Goal: Obtain resource: Download file/media

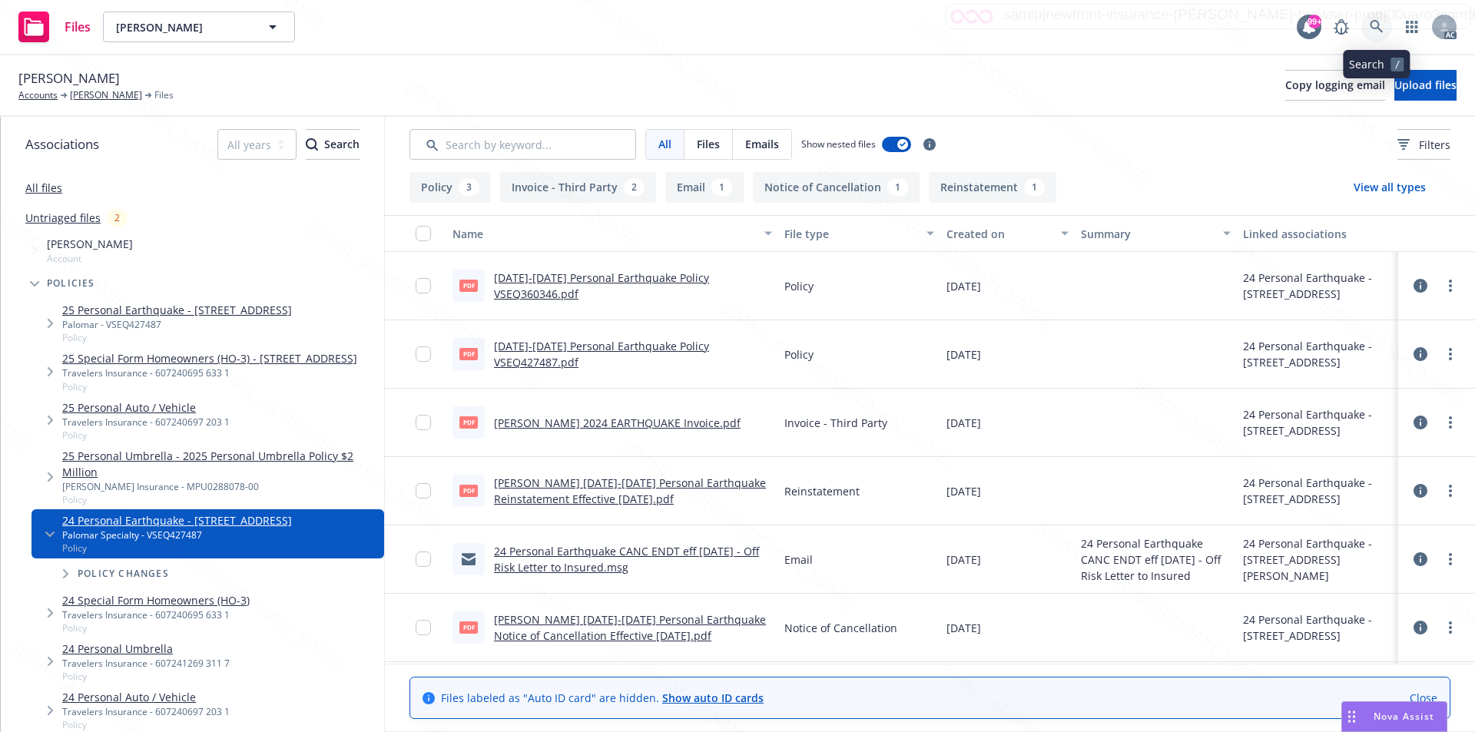
click at [1375, 20] on icon at bounding box center [1377, 27] width 14 height 14
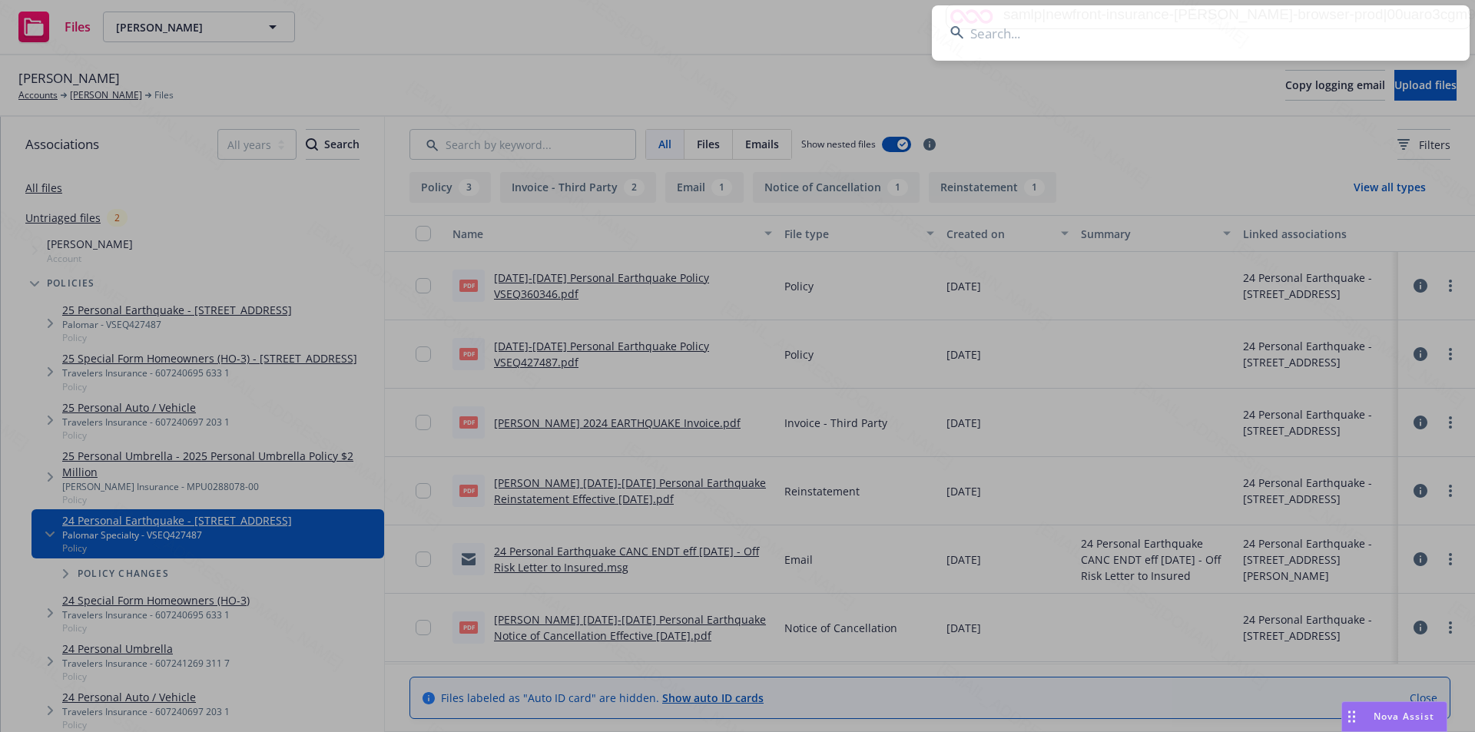
paste input "[PERSON_NAME]"
type input "[PERSON_NAME]"
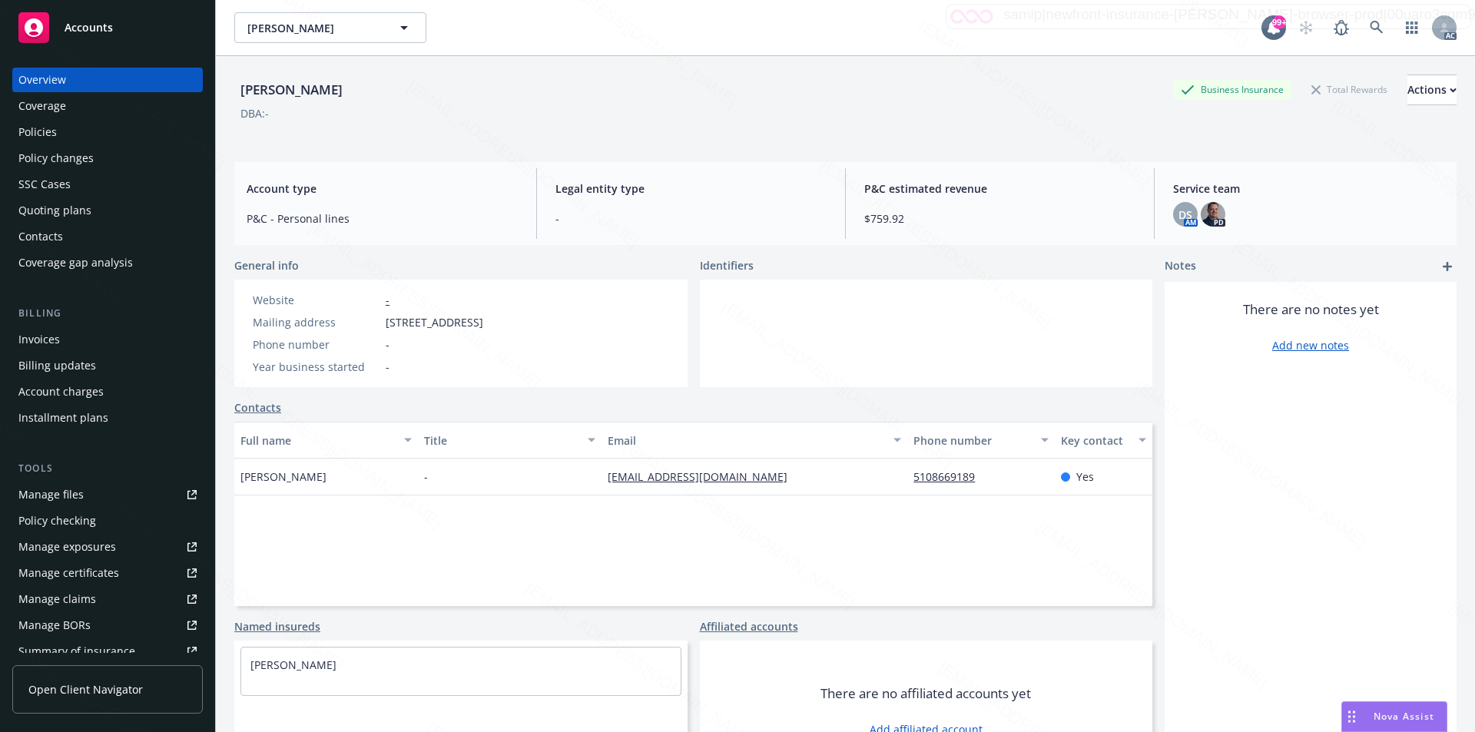
click at [64, 131] on div "Policies" at bounding box center [107, 132] width 178 height 25
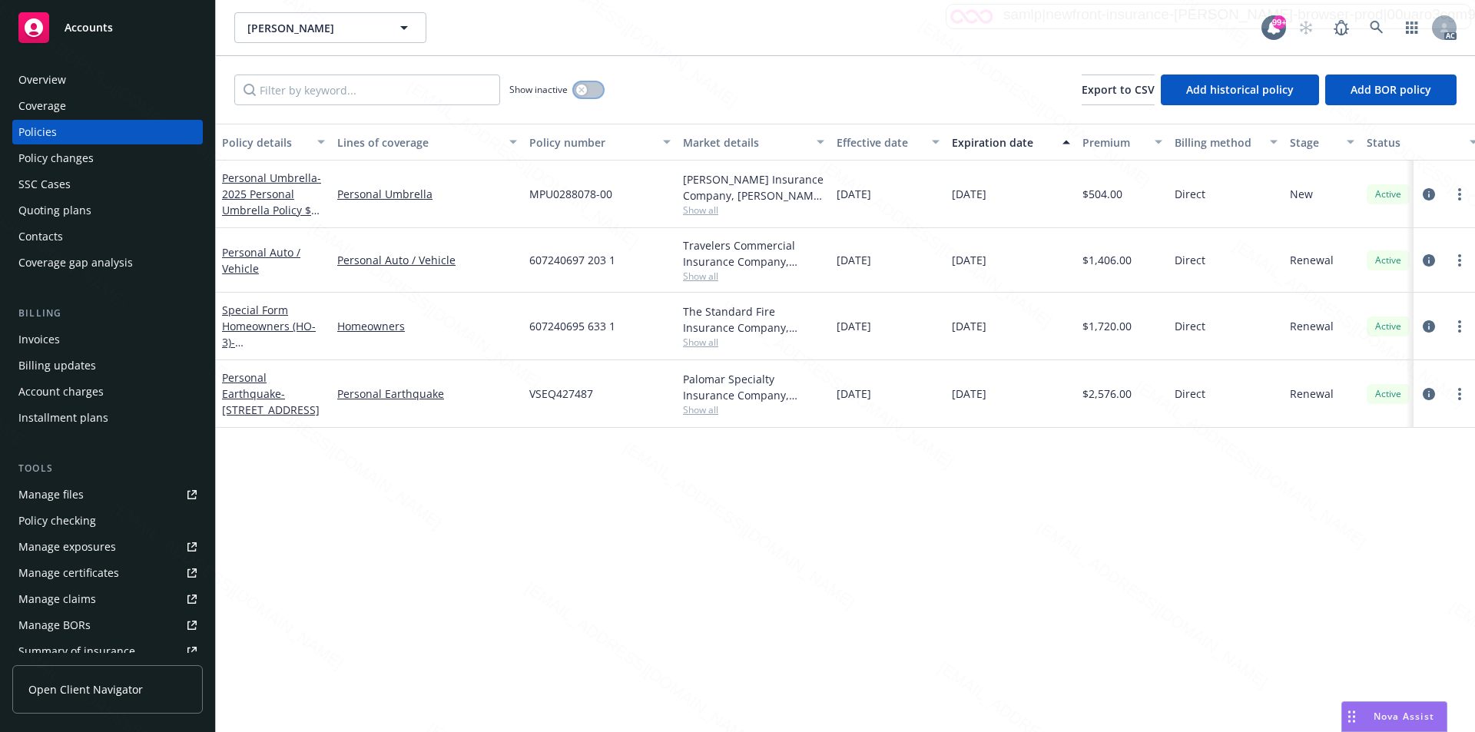
click at [593, 88] on button "button" at bounding box center [588, 89] width 29 height 15
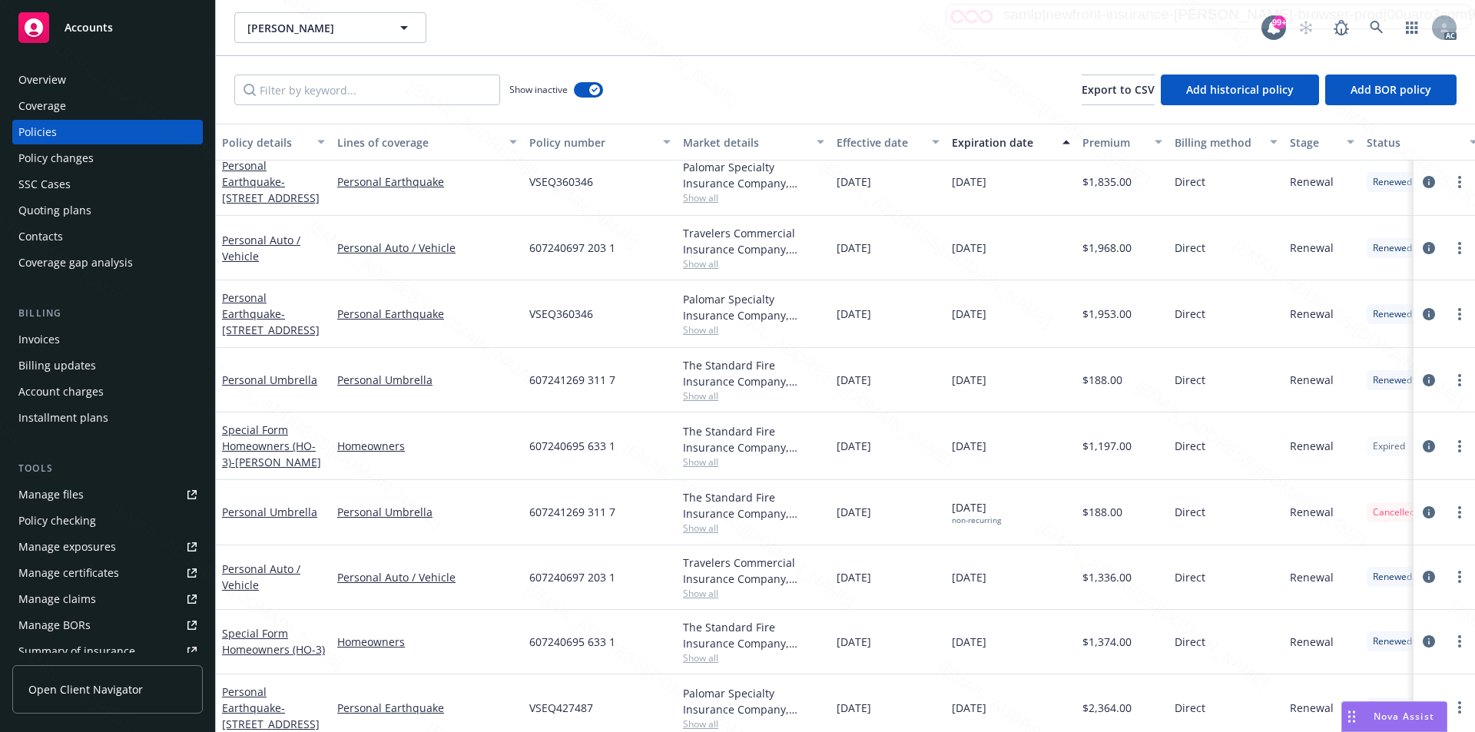
scroll to position [845, 0]
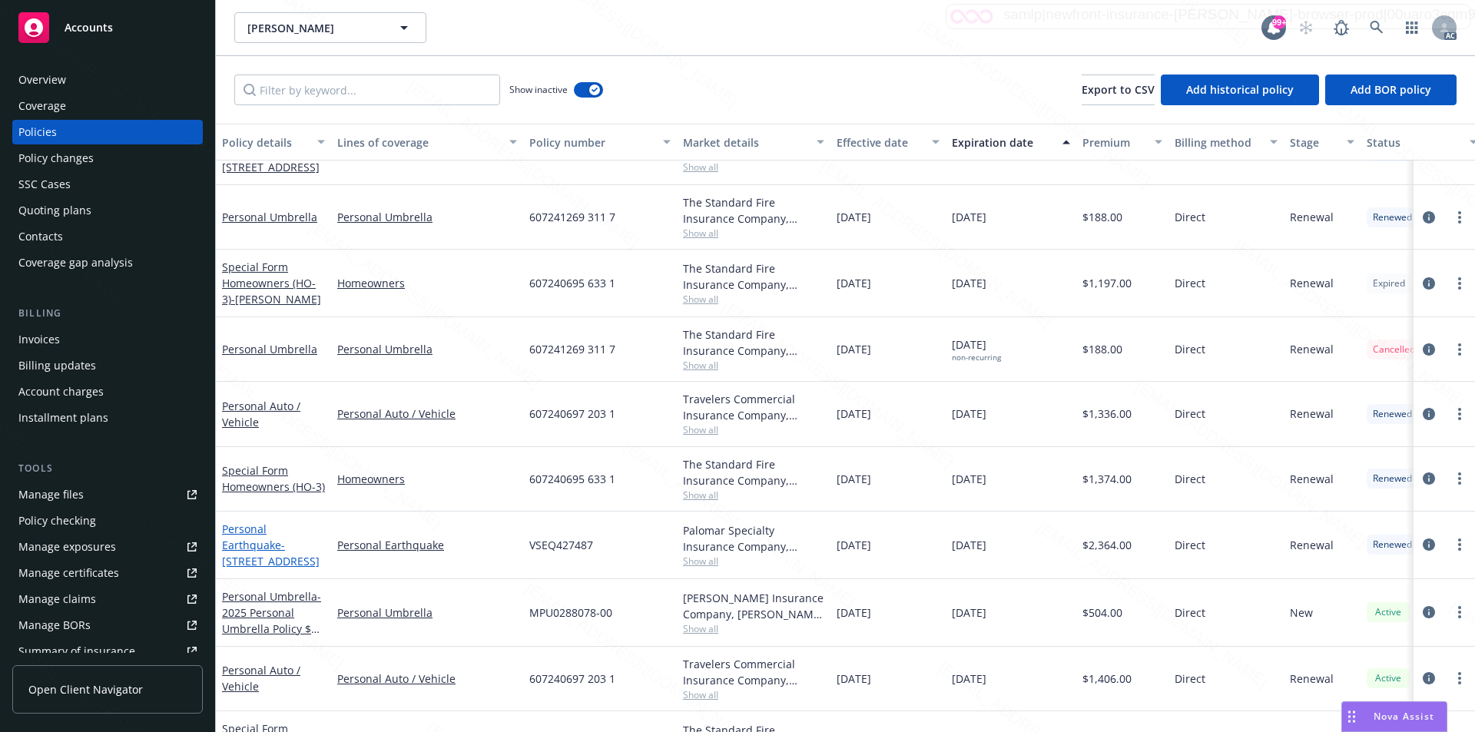
click at [244, 545] on link "Personal Earthquake - 3727 HILLVIEW ST, OAKLAND, CA 94602-3332" at bounding box center [271, 545] width 98 height 47
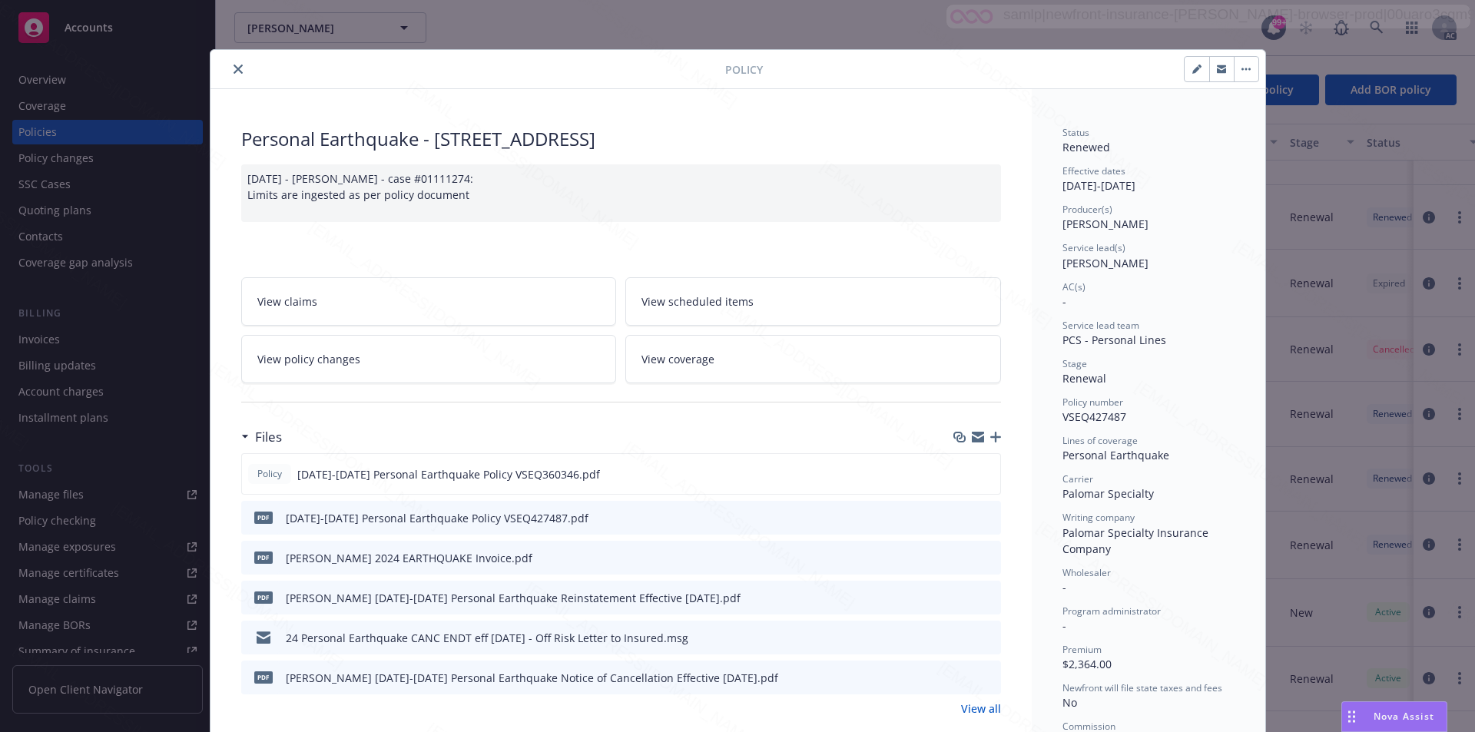
scroll to position [154, 0]
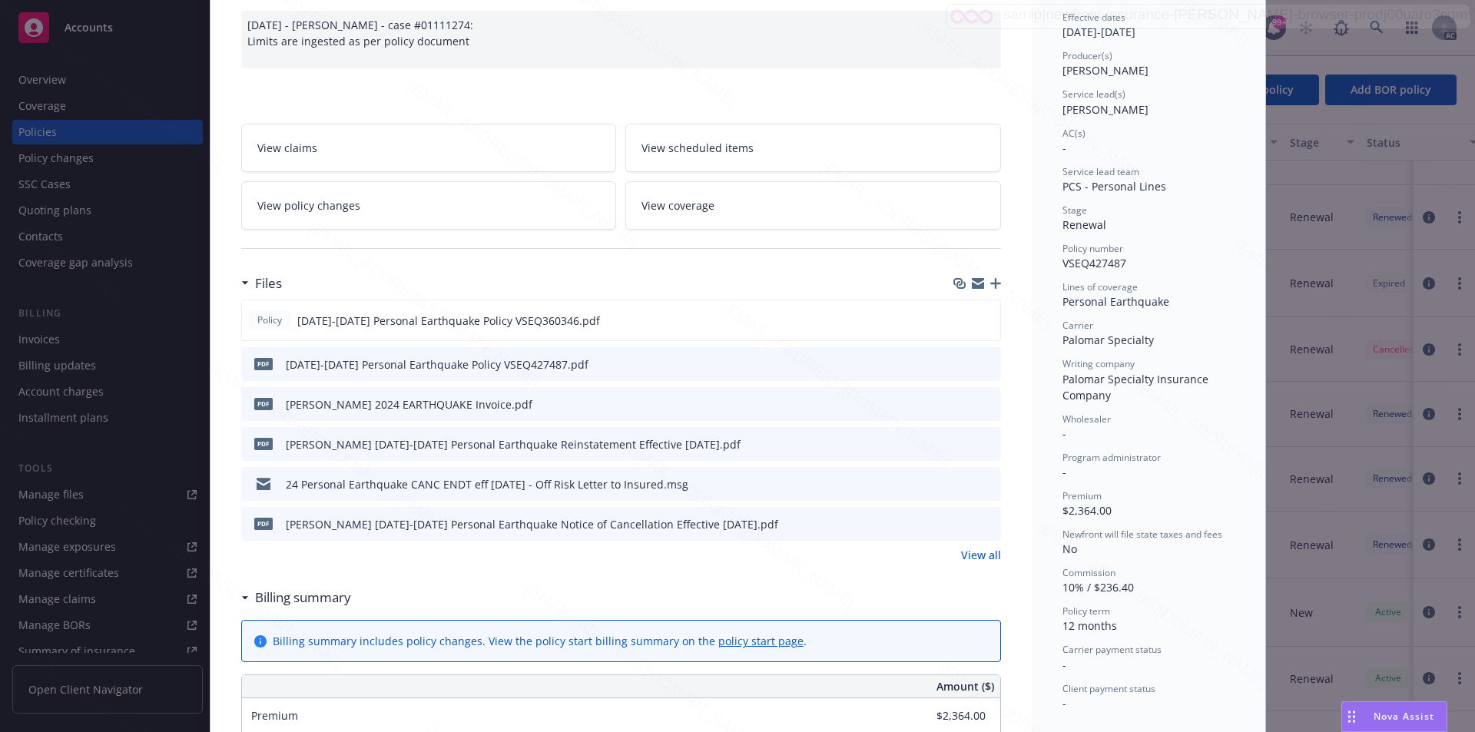
click at [972, 555] on link "View all" at bounding box center [981, 555] width 40 height 16
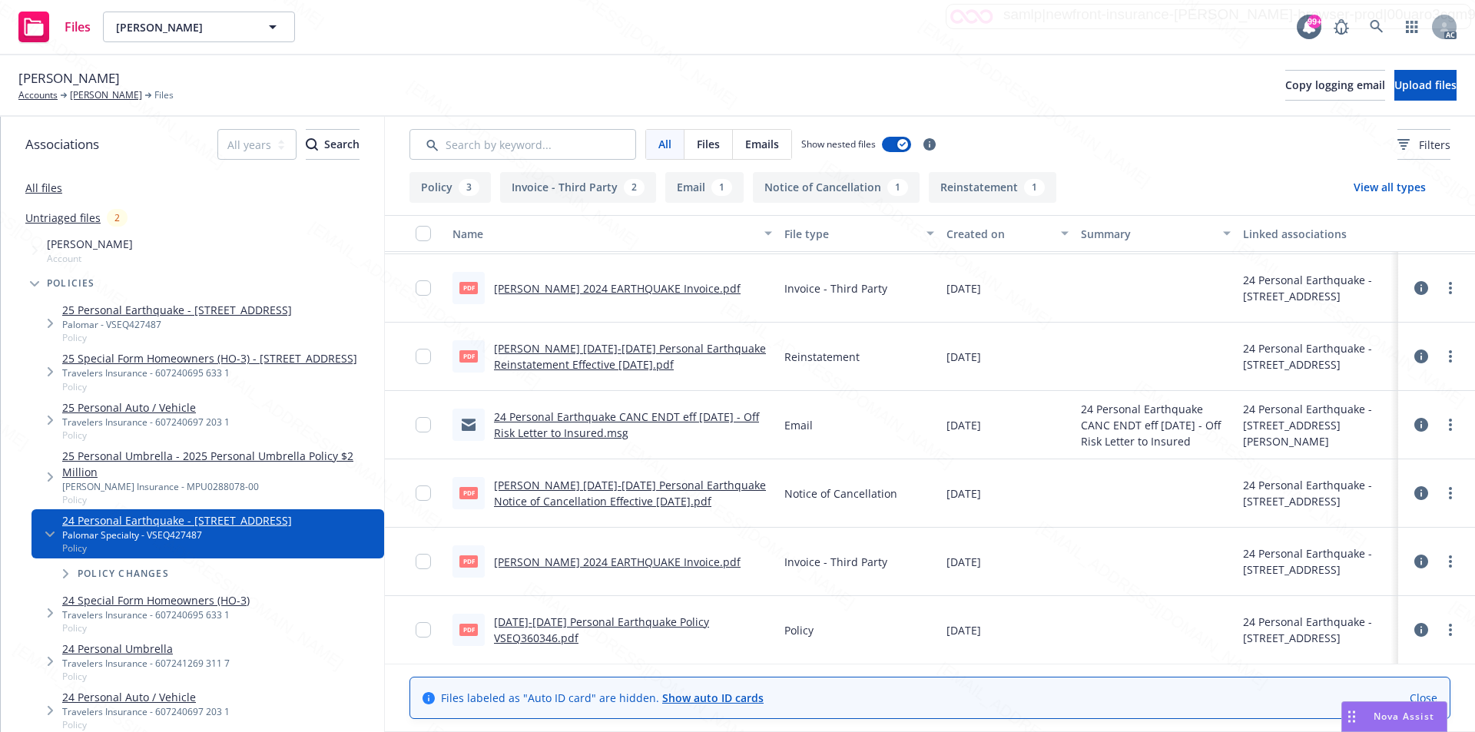
scroll to position [134, 0]
click at [1445, 632] on link "more" at bounding box center [1451, 630] width 18 height 18
click at [1368, 548] on link "Download" at bounding box center [1382, 548] width 153 height 31
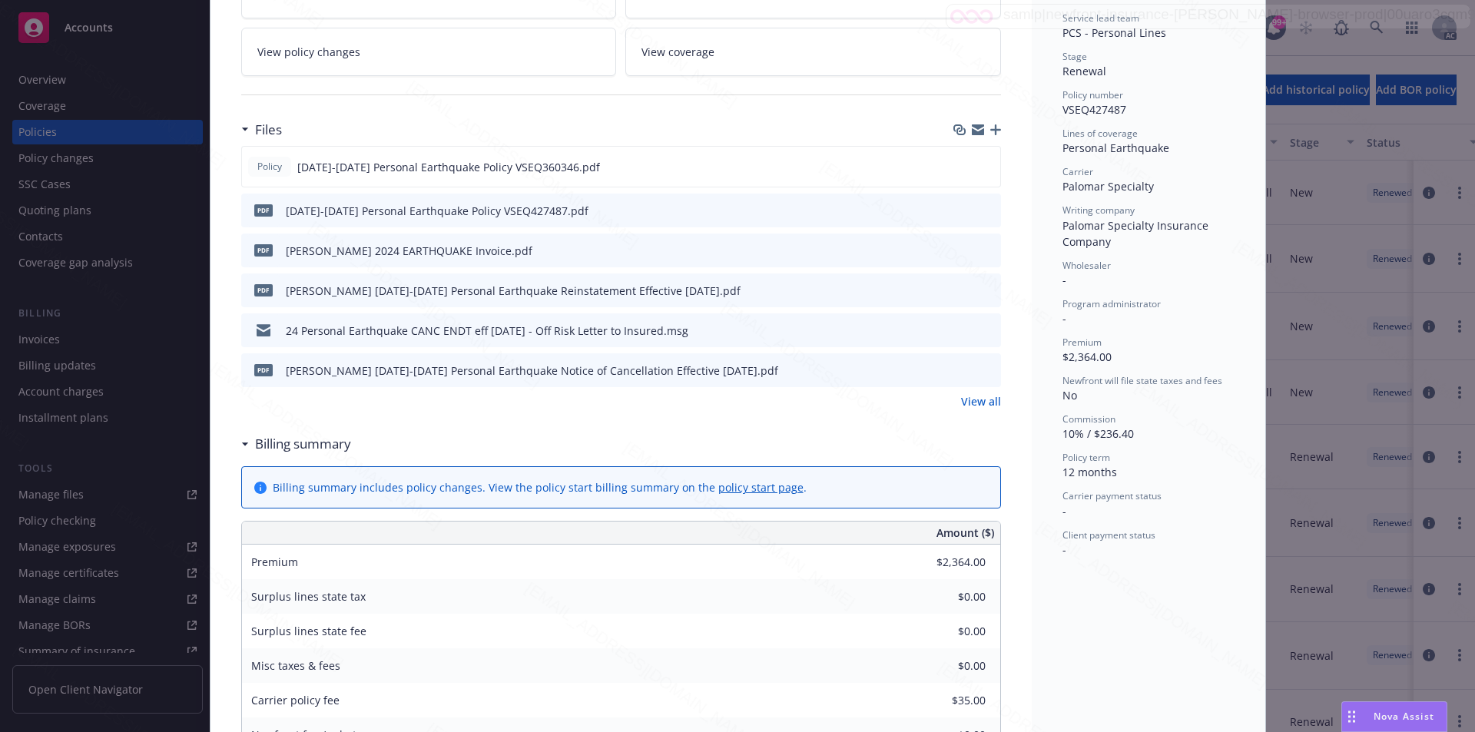
scroll to position [154, 0]
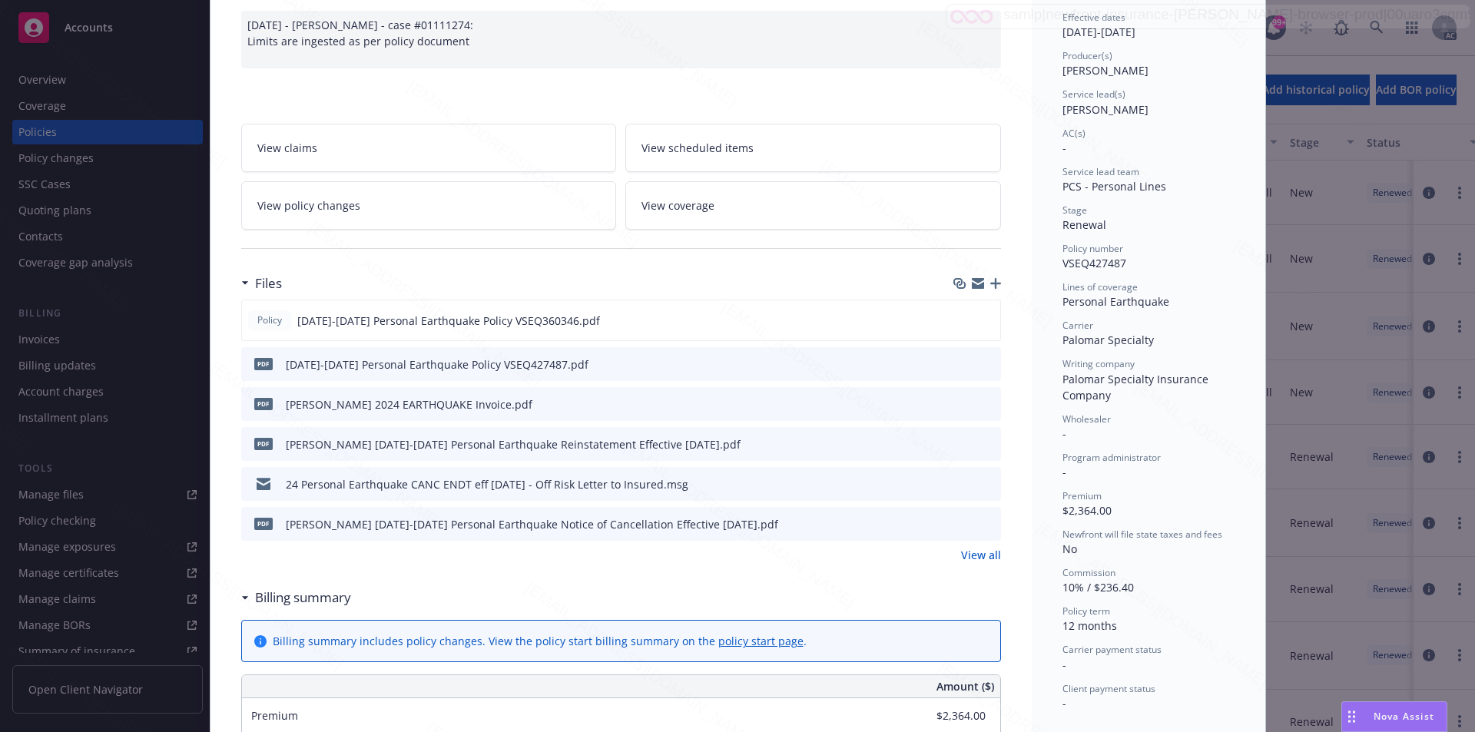
drag, startPoint x: 1105, startPoint y: 264, endPoint x: 1163, endPoint y: 289, distance: 63.0
click at [1104, 264] on span "VSEQ427487" at bounding box center [1095, 263] width 64 height 15
drag, startPoint x: 1120, startPoint y: 259, endPoint x: 1057, endPoint y: 255, distance: 63.1
click at [1063, 255] on div "Policy number VSEQ427487" at bounding box center [1149, 256] width 172 height 29
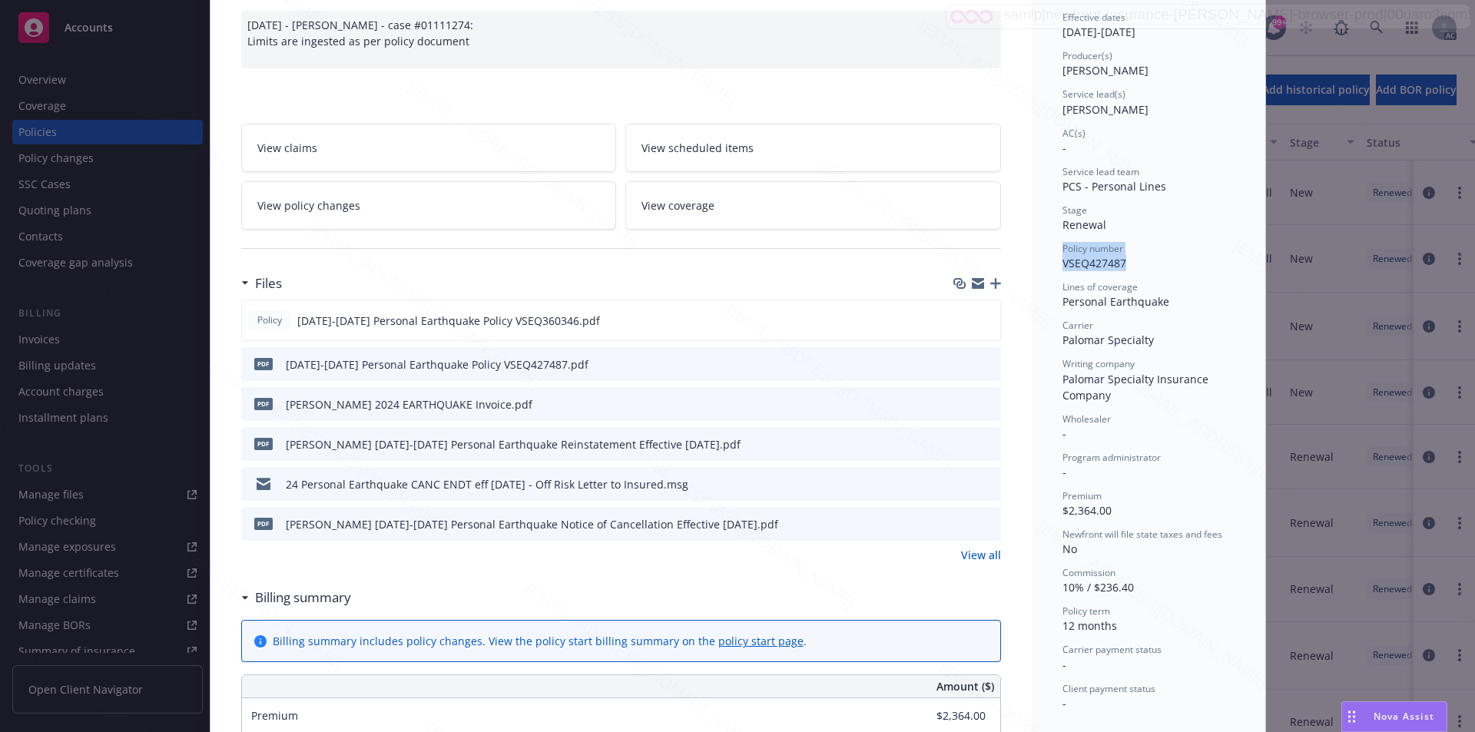
click at [1103, 254] on span "Policy number" at bounding box center [1093, 248] width 61 height 13
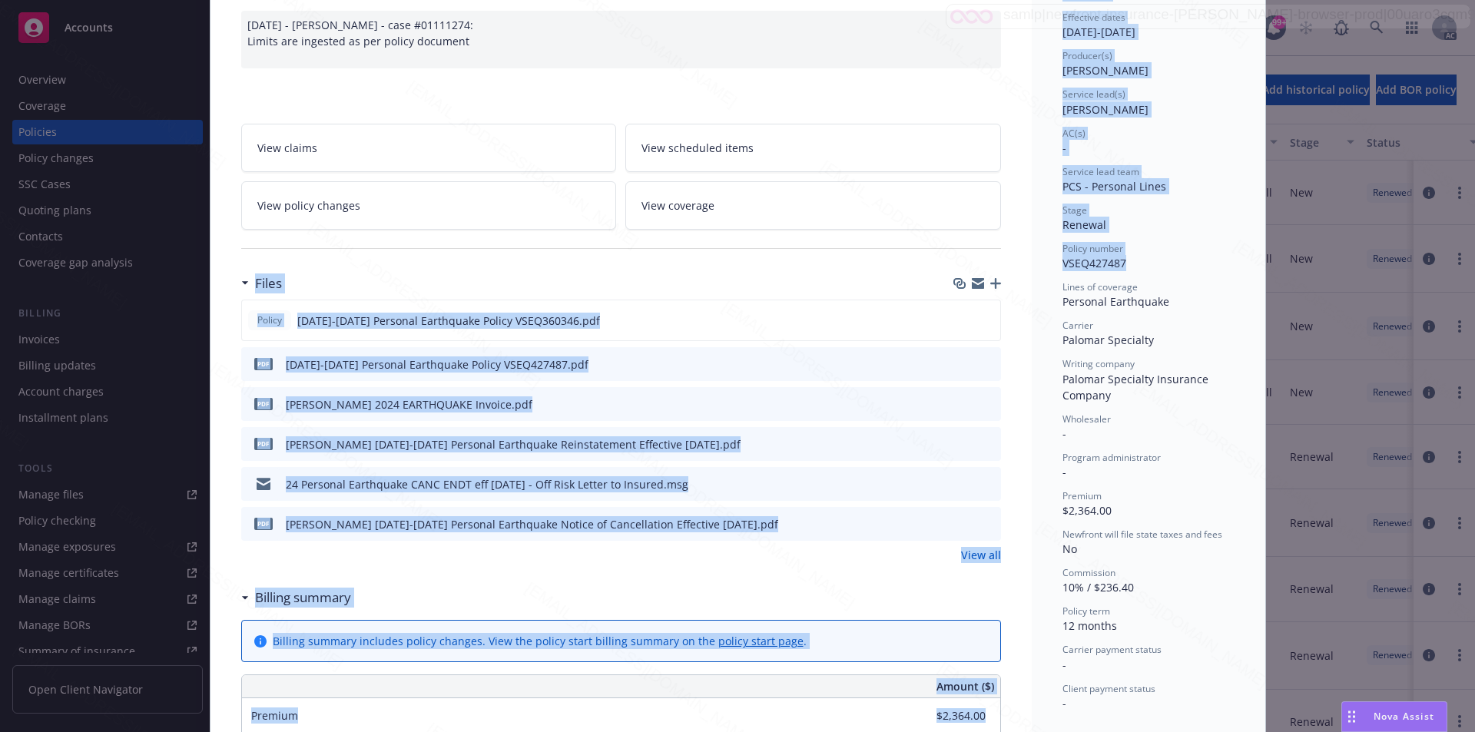
drag, startPoint x: 1117, startPoint y: 262, endPoint x: 1017, endPoint y: 261, distance: 100.7
copy div "Files Policy 2024-2025 Personal Earthquake Policy VSEQ360346.pdf pdf 2024-2025 …"
click at [1101, 264] on span "VSEQ427487" at bounding box center [1095, 263] width 64 height 15
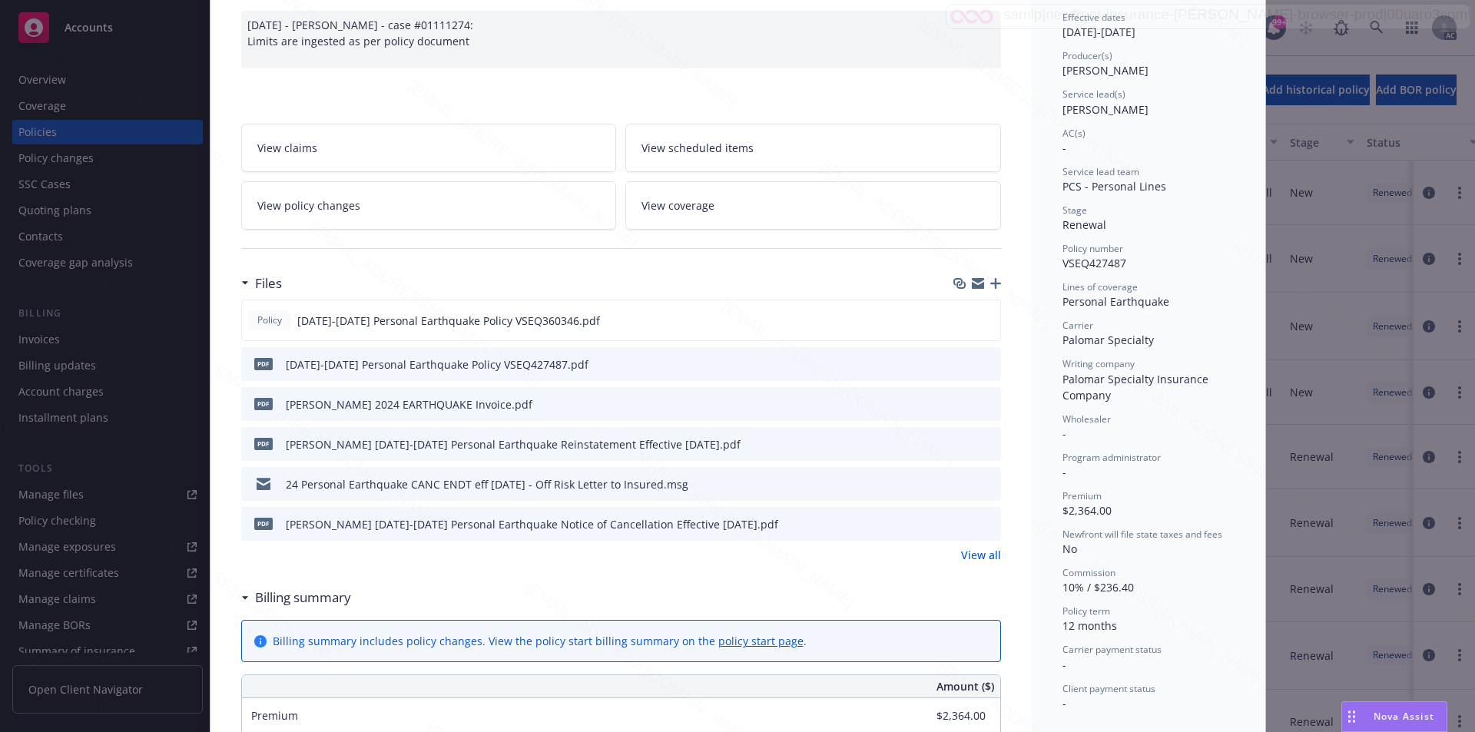
click at [1101, 264] on span "VSEQ427487" at bounding box center [1095, 263] width 64 height 15
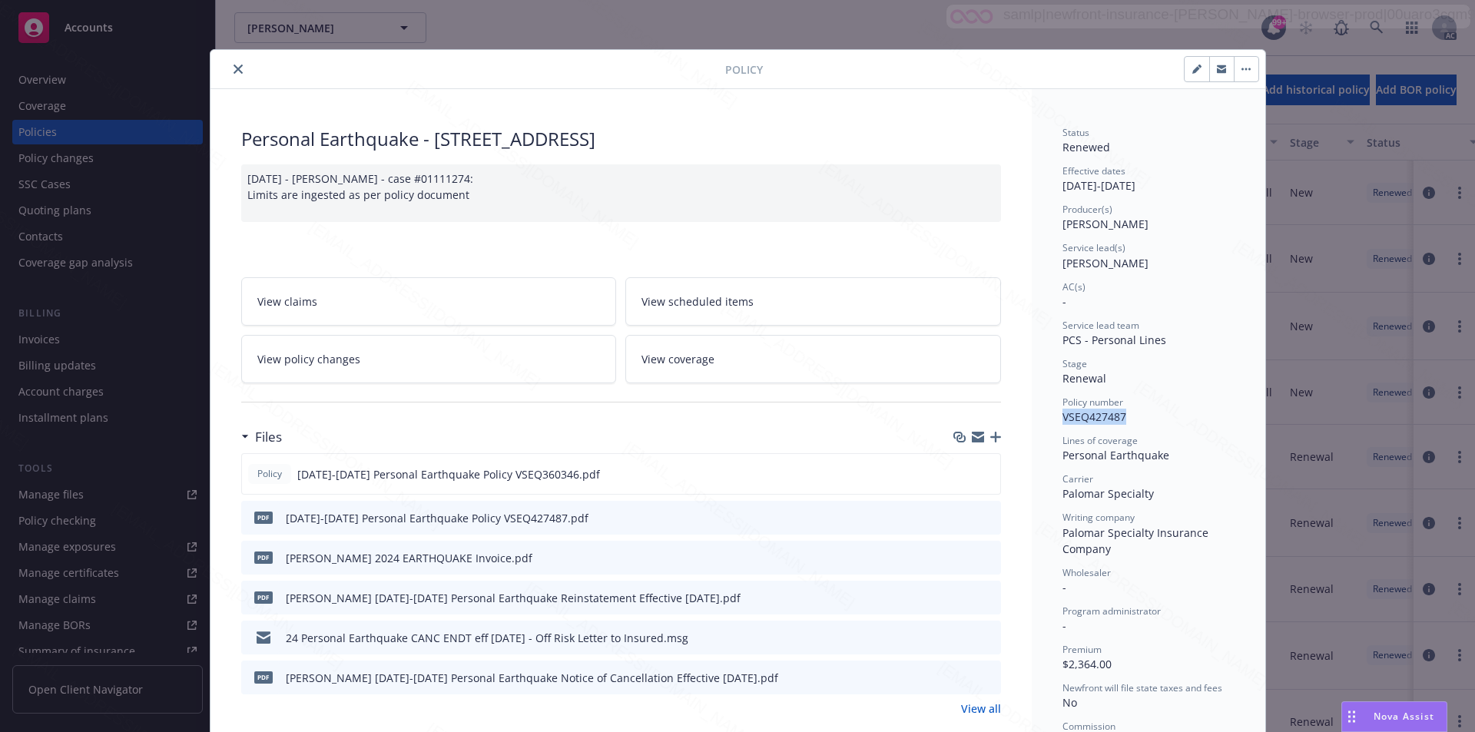
click at [234, 65] on icon "close" at bounding box center [238, 69] width 9 height 9
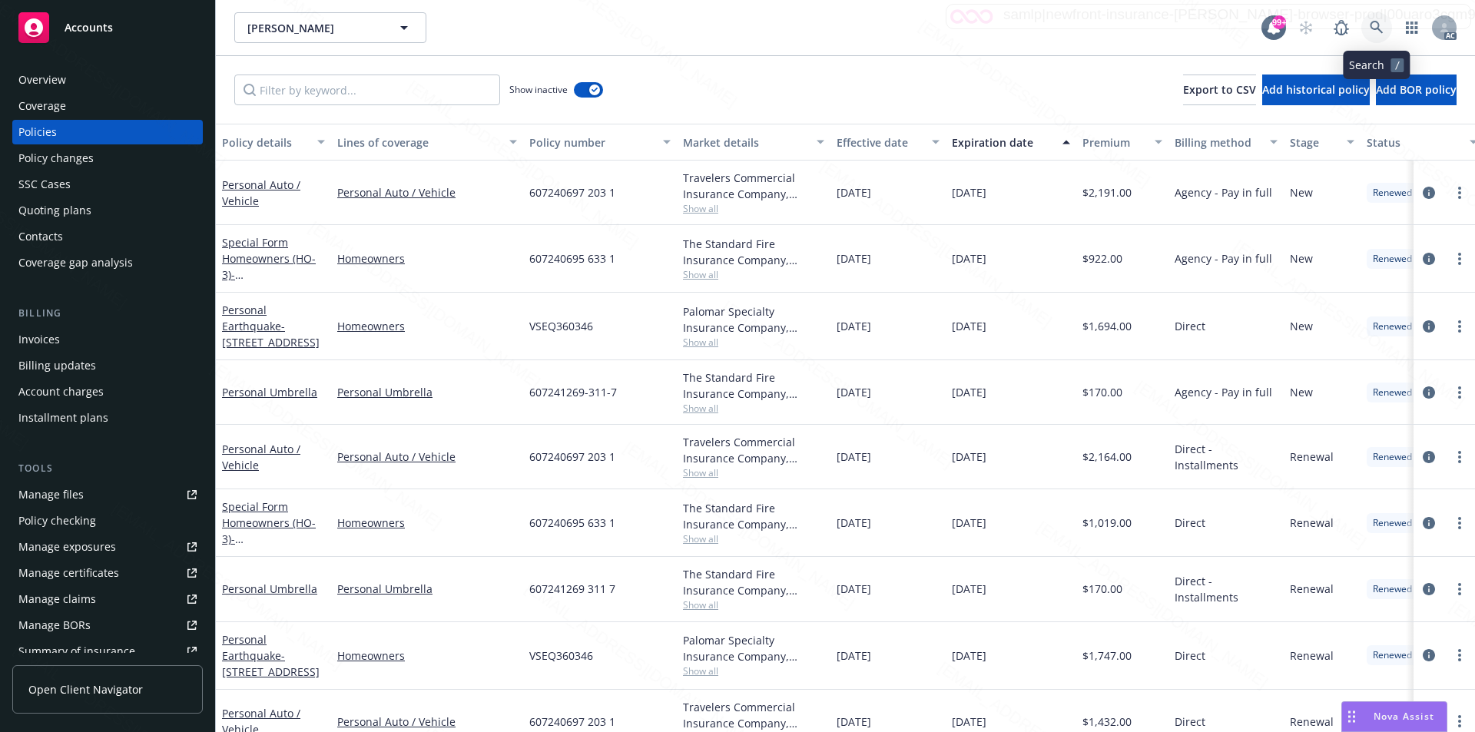
click at [1378, 25] on icon at bounding box center [1377, 28] width 14 height 14
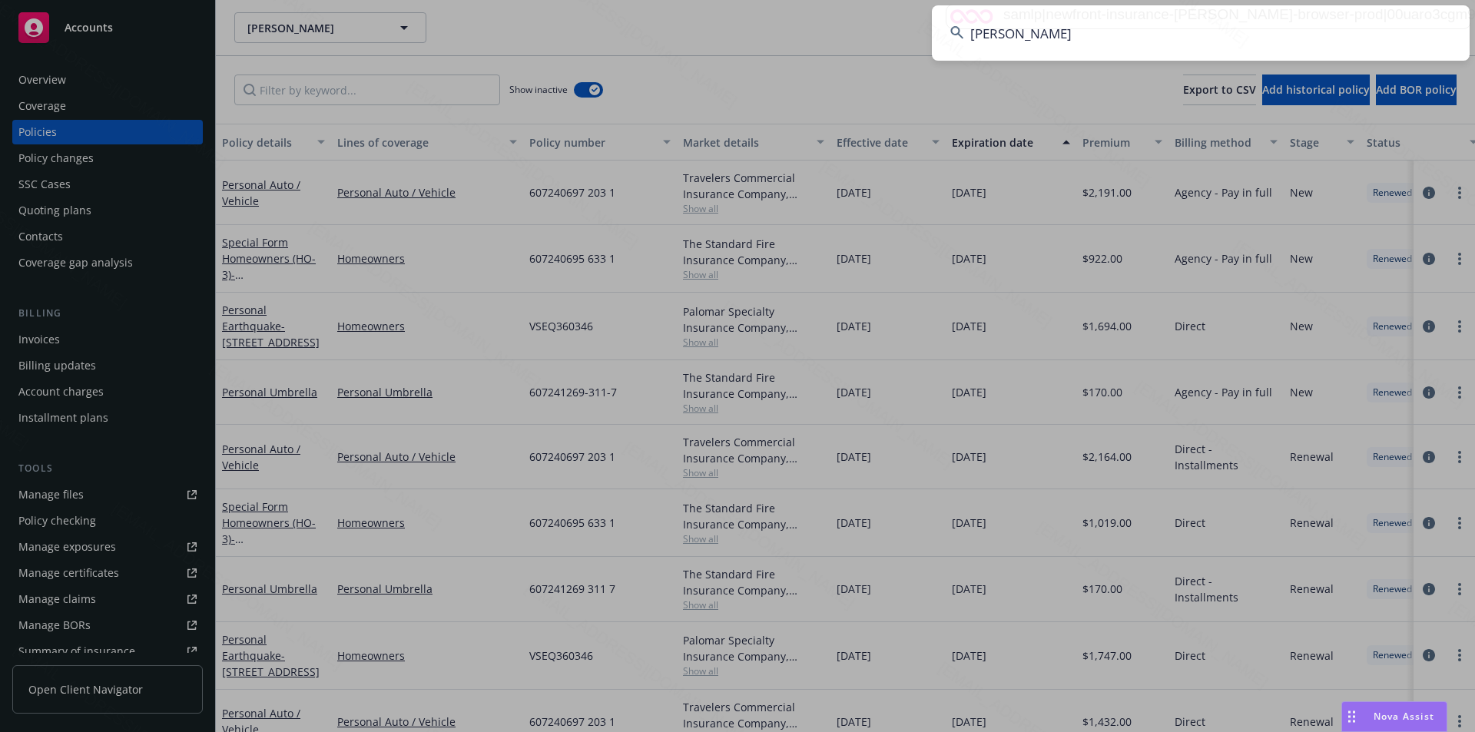
type input "[PERSON_NAME]"
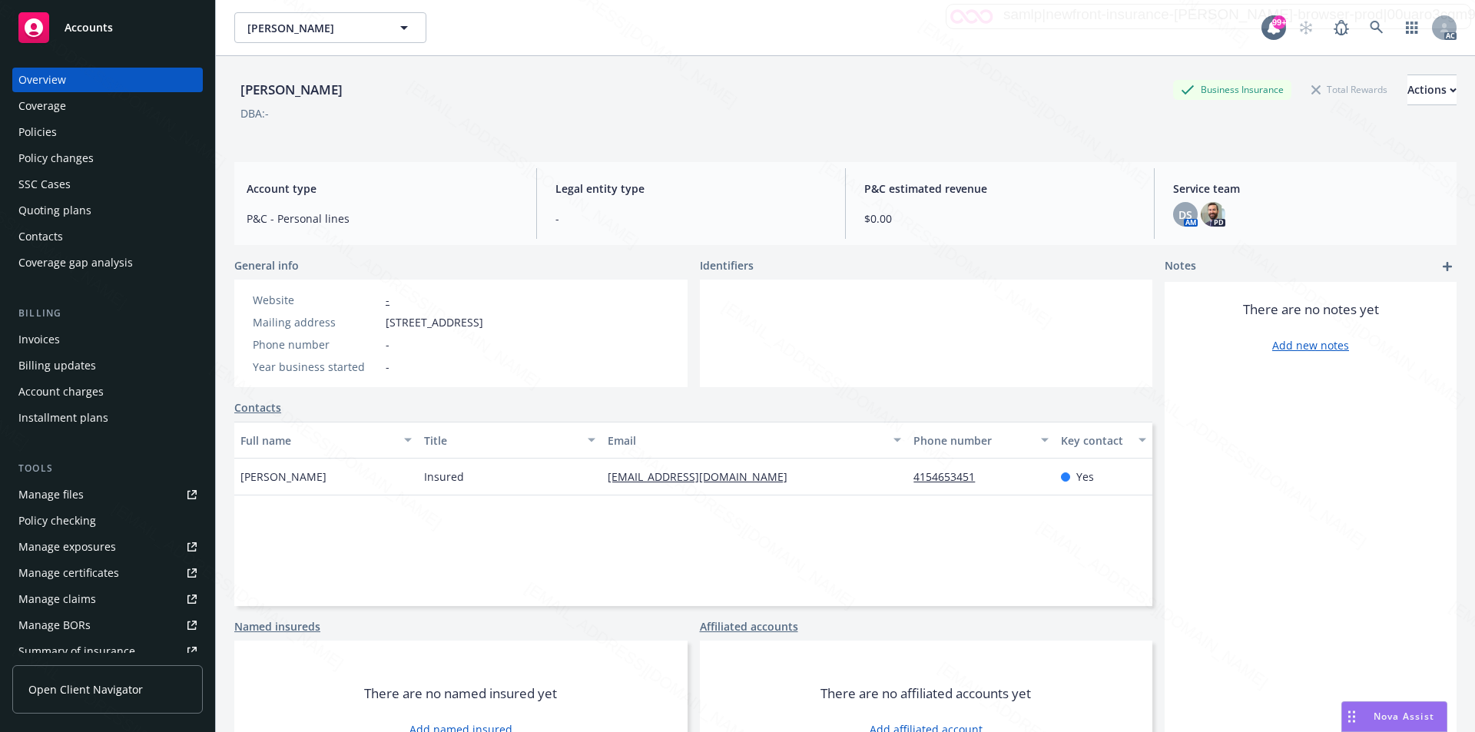
click at [379, 321] on div "Mailing address" at bounding box center [316, 322] width 127 height 16
drag, startPoint x: 386, startPoint y: 321, endPoint x: 487, endPoint y: 318, distance: 101.5
click at [483, 318] on span "2515 Sacramento St, San Francisco, CA, 94115" at bounding box center [435, 322] width 98 height 16
copy span "2515 Sacramento St"
click at [48, 130] on div "Policies" at bounding box center [37, 132] width 38 height 25
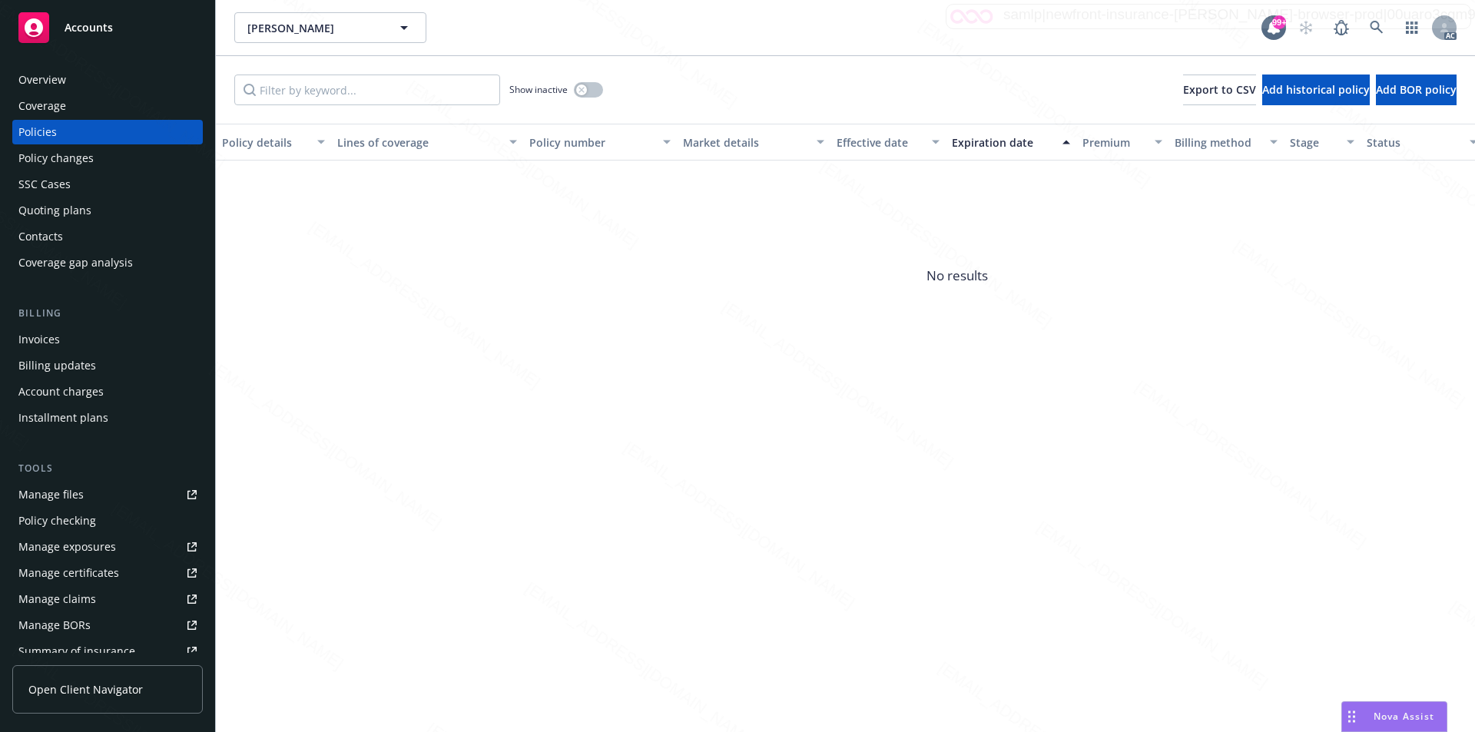
click at [852, 61] on div "Show inactive Export to CSV Add historical policy Add BOR policy" at bounding box center [845, 90] width 1259 height 68
click at [586, 87] on div "button" at bounding box center [581, 90] width 11 height 11
click at [1378, 23] on icon at bounding box center [1376, 27] width 13 height 13
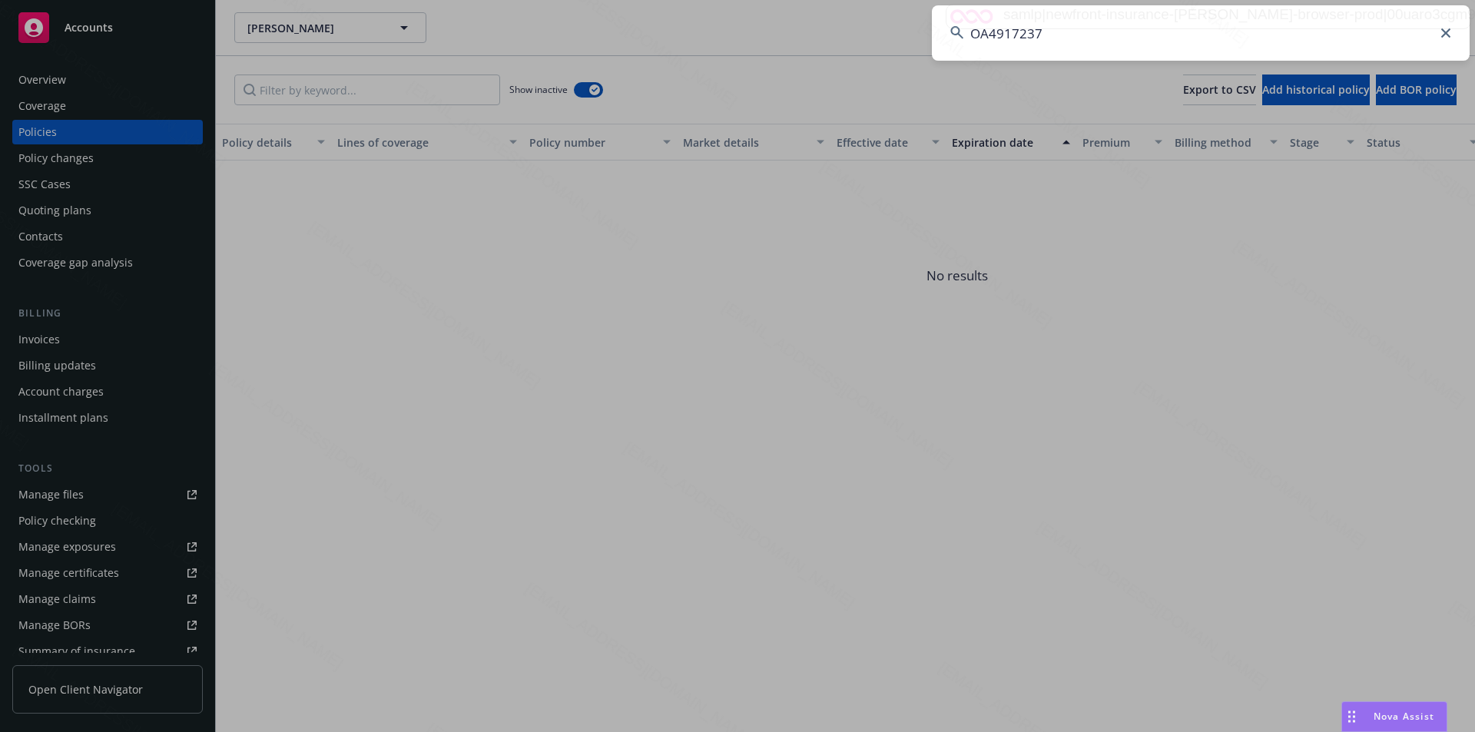
type input "OA4917237"
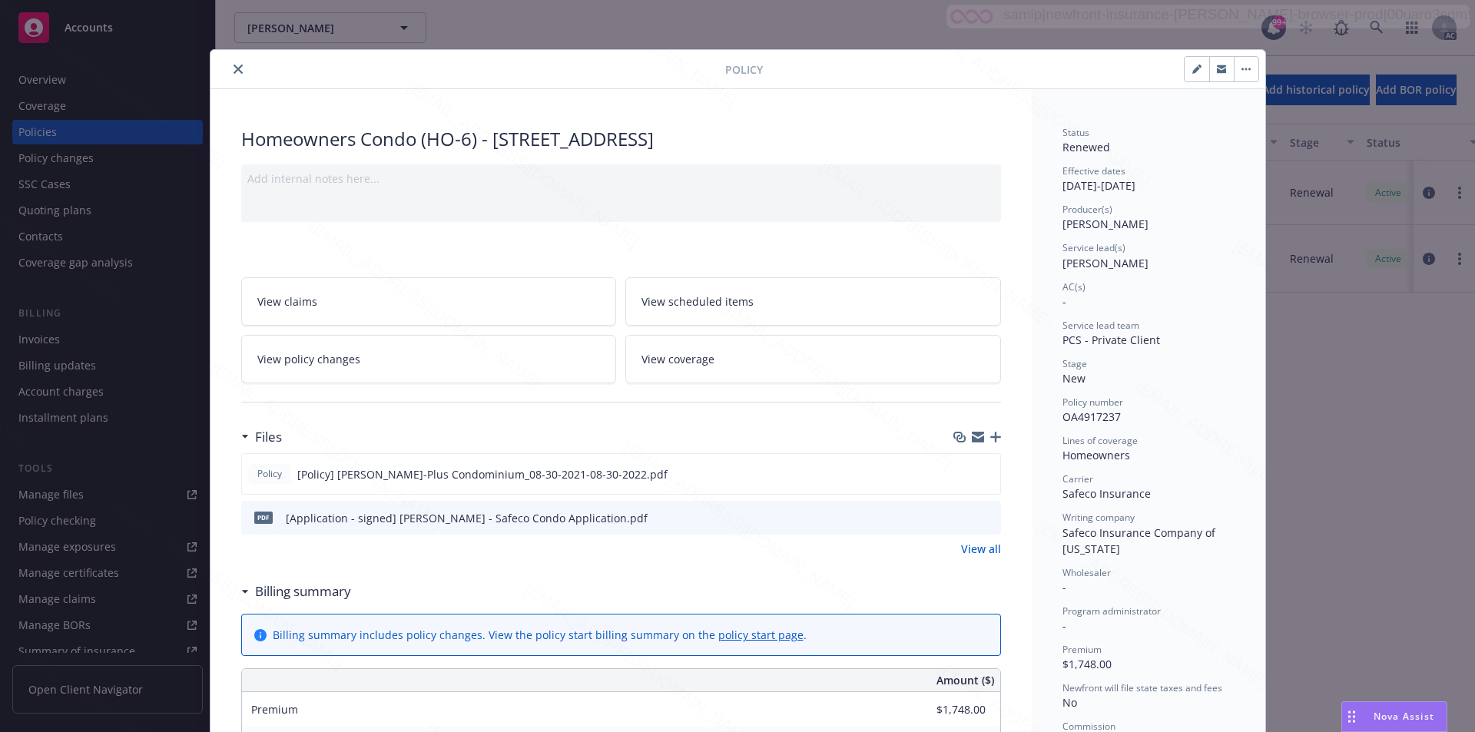
click at [234, 68] on icon "close" at bounding box center [238, 69] width 9 height 9
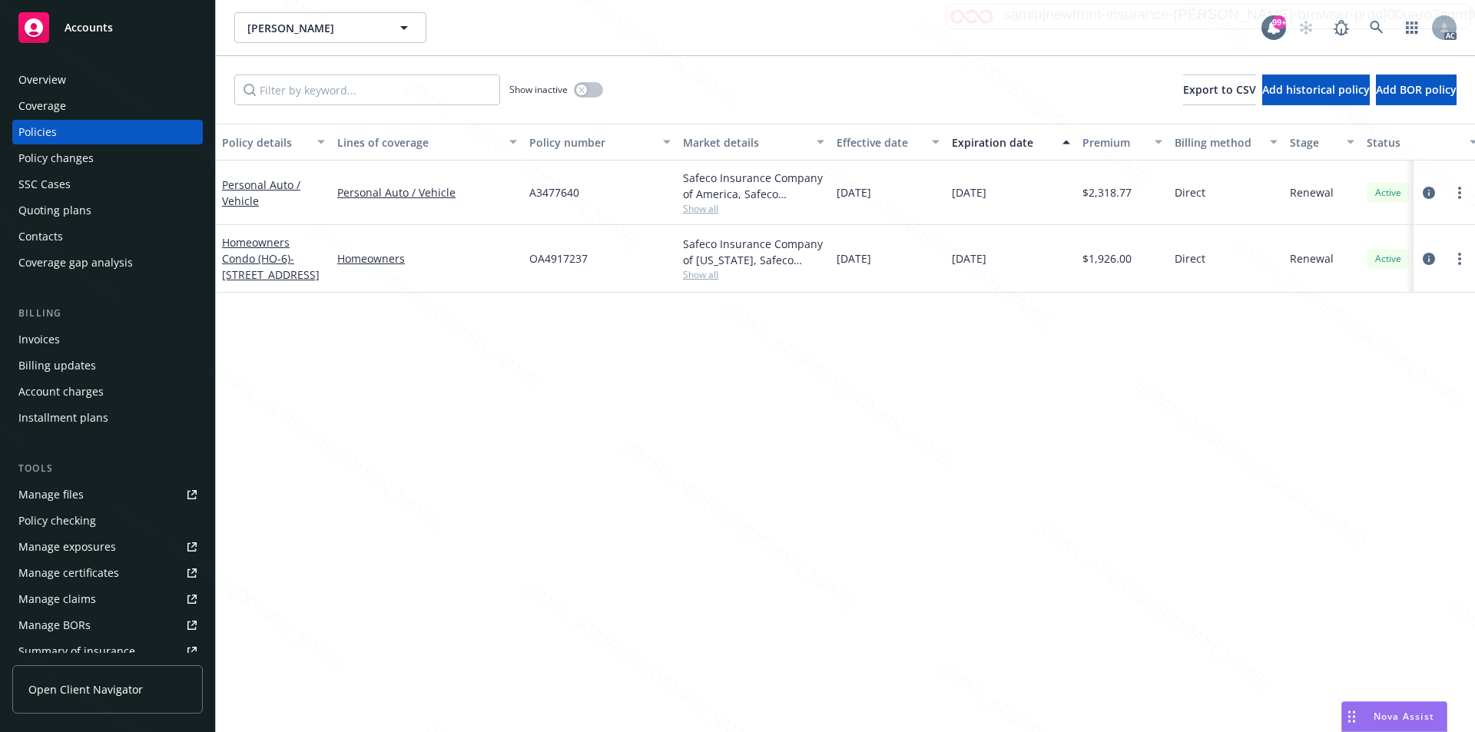
click at [72, 81] on div "Overview" at bounding box center [107, 80] width 178 height 25
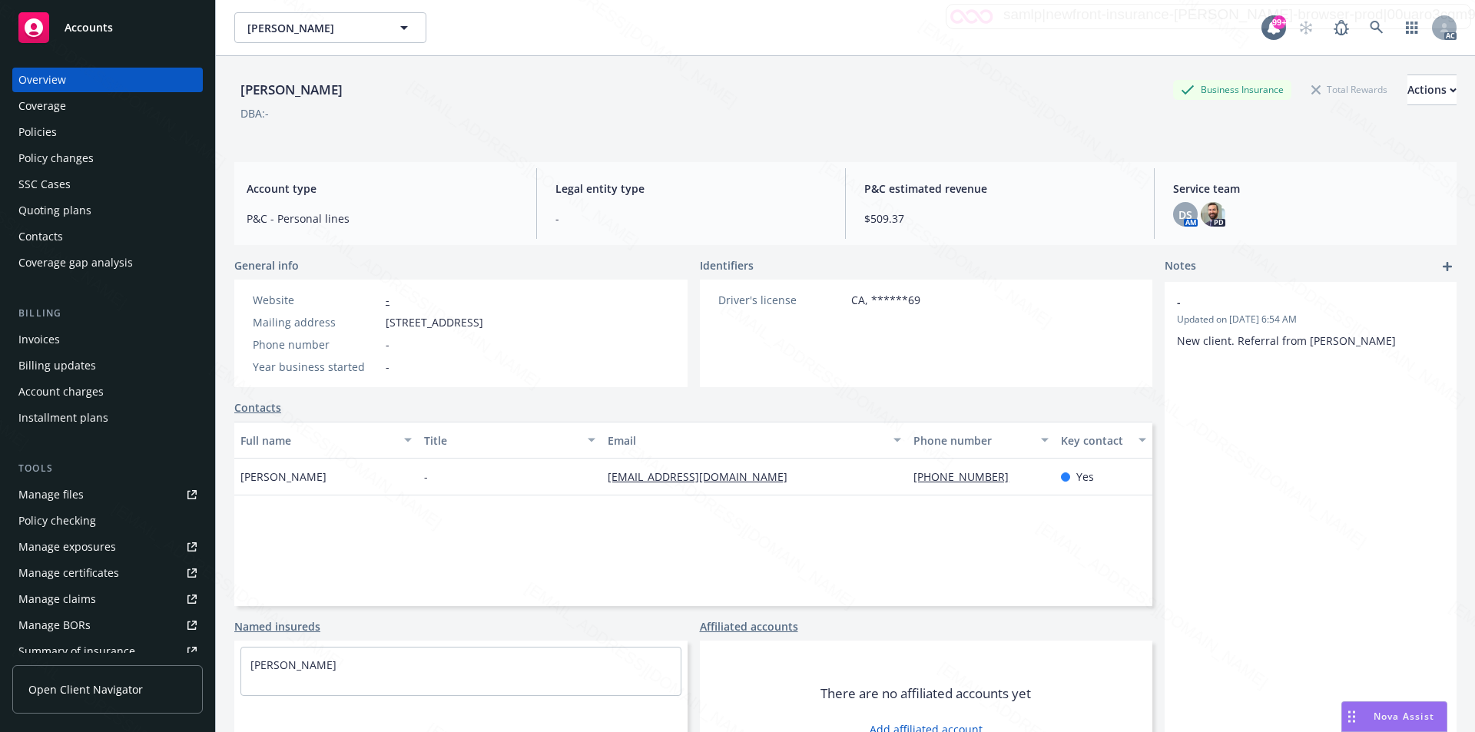
click at [47, 129] on div "Policies" at bounding box center [37, 132] width 38 height 25
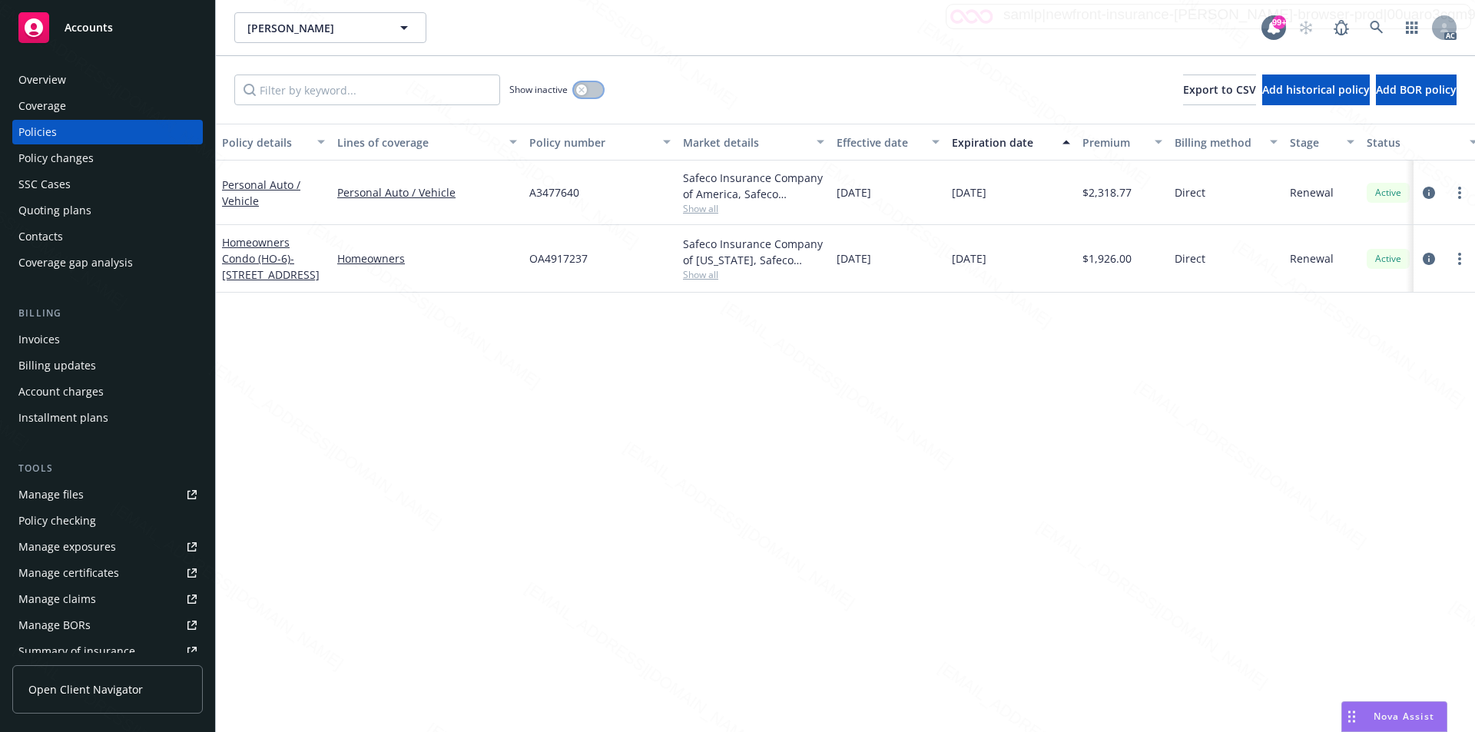
click at [586, 95] on button "button" at bounding box center [588, 89] width 29 height 15
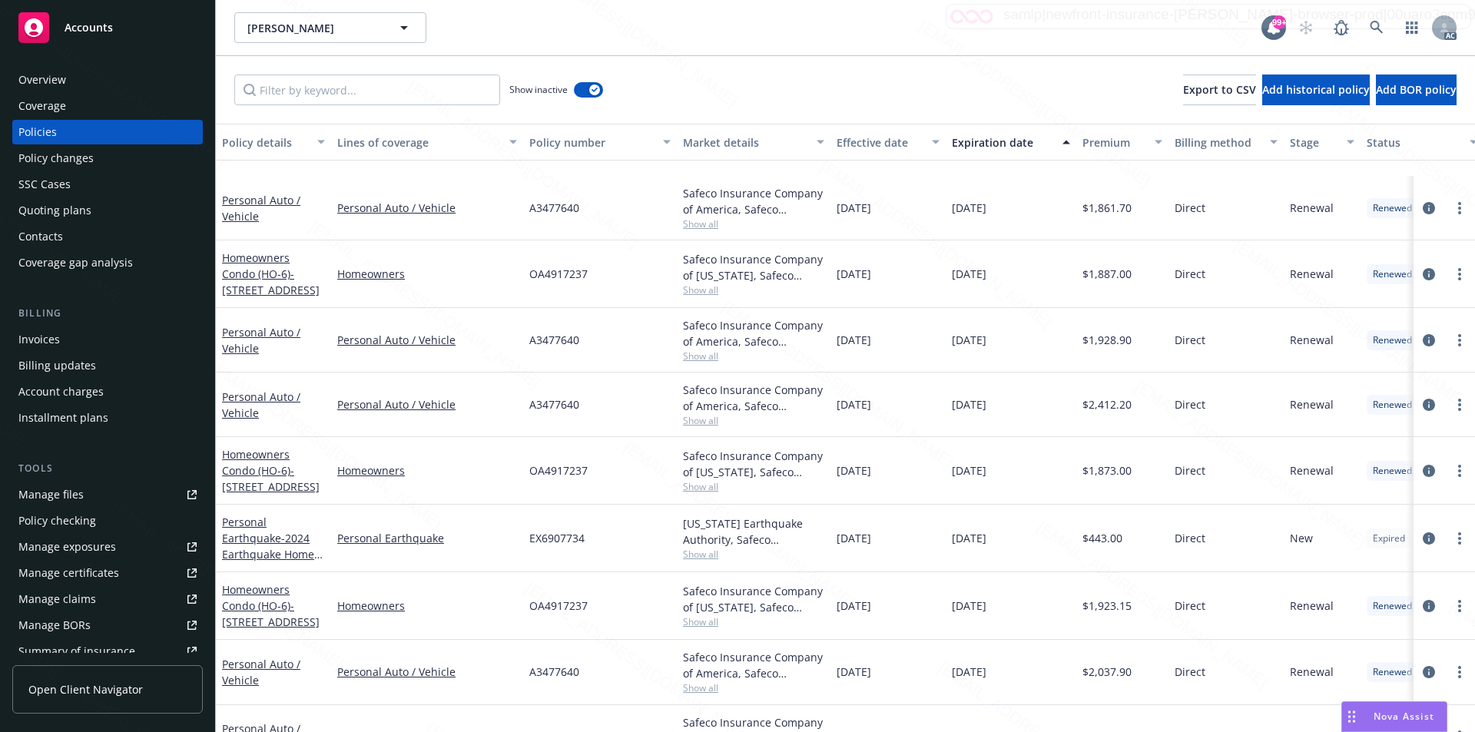
scroll to position [347, 0]
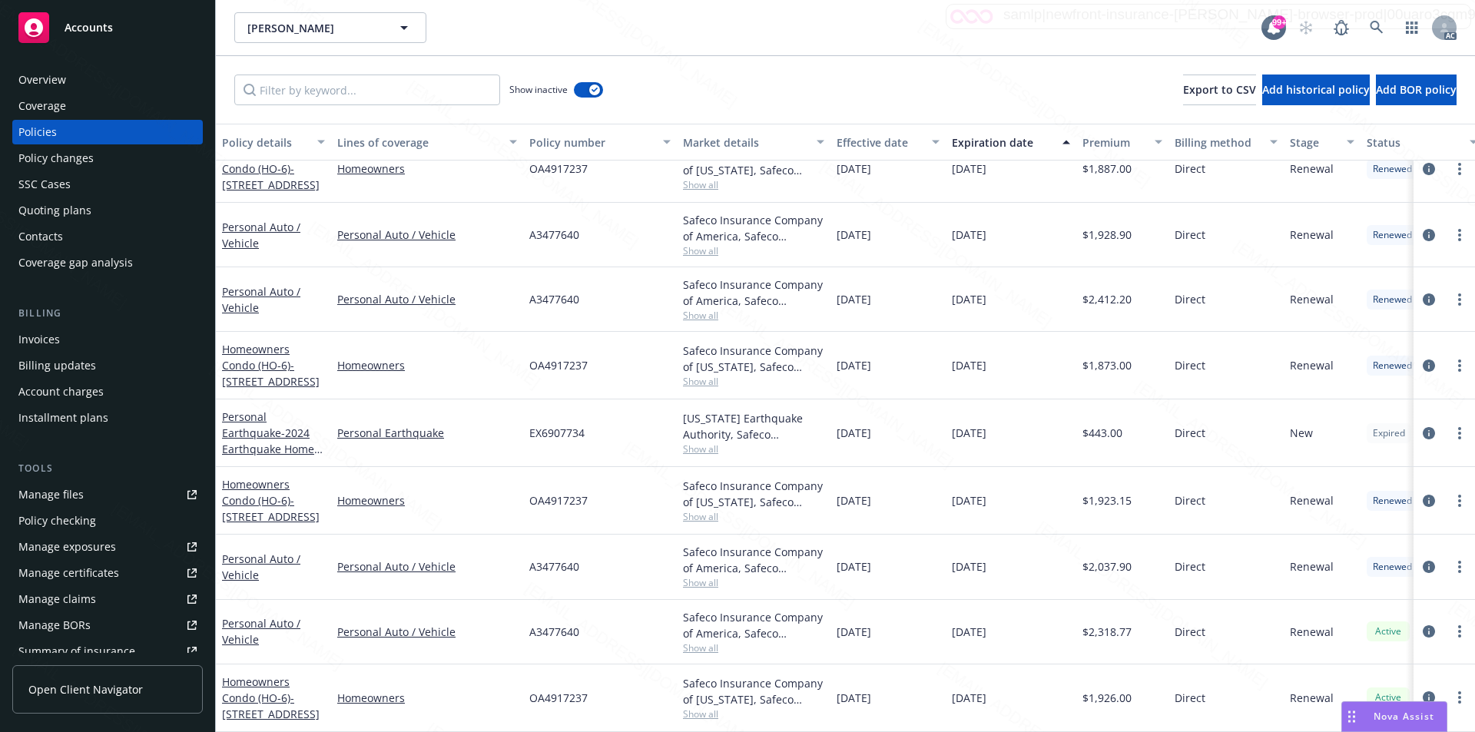
click at [628, 449] on div "EX6907734" at bounding box center [600, 434] width 154 height 68
click at [258, 494] on link "Homeowners Condo (HO-6) - 2515 SACRAMENTO ST SAN FRANCISCO, CA 94115-2215" at bounding box center [271, 500] width 98 height 47
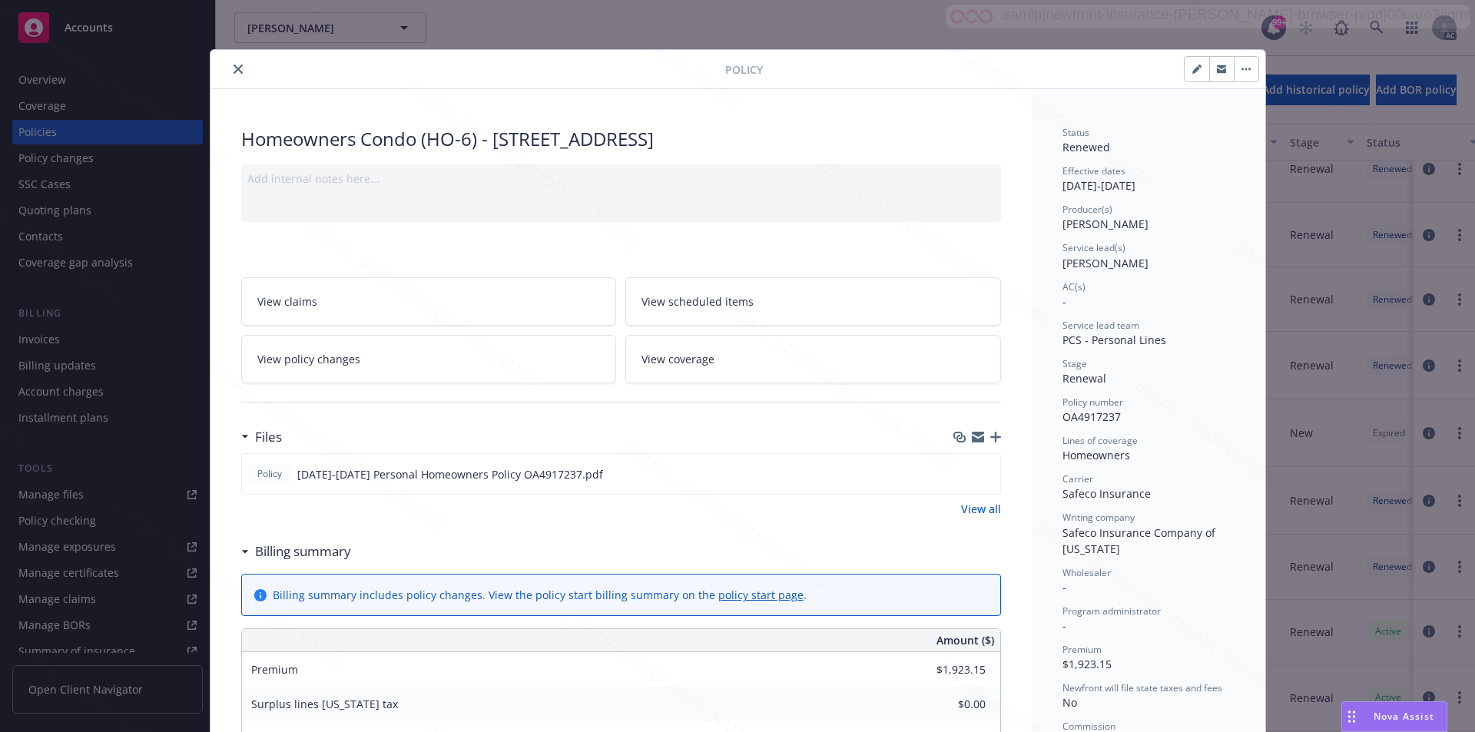
click at [544, 83] on div "Policy" at bounding box center [738, 69] width 1055 height 39
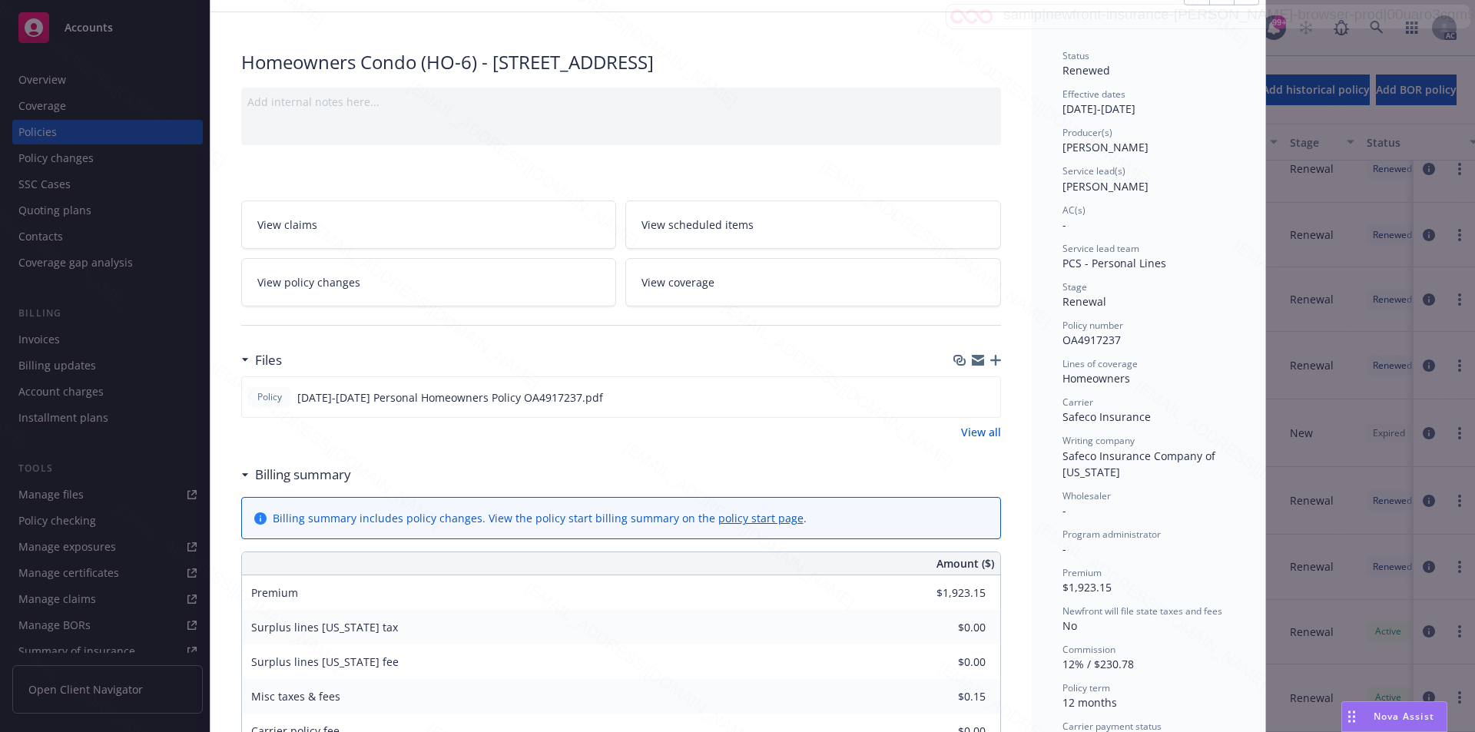
click at [970, 430] on link "View all" at bounding box center [981, 432] width 40 height 16
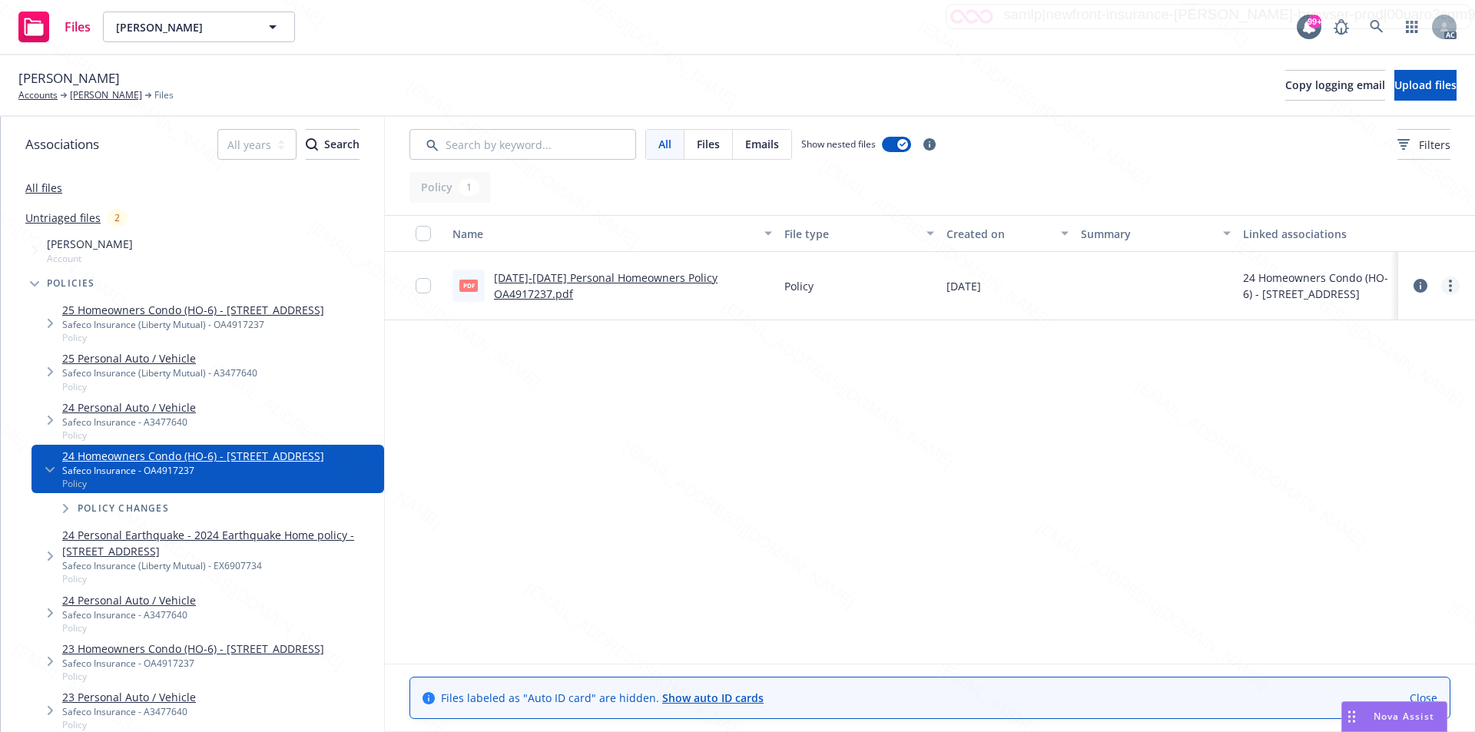
click at [1449, 286] on circle "more" at bounding box center [1450, 285] width 3 height 3
click at [1334, 343] on link "Download" at bounding box center [1382, 348] width 153 height 31
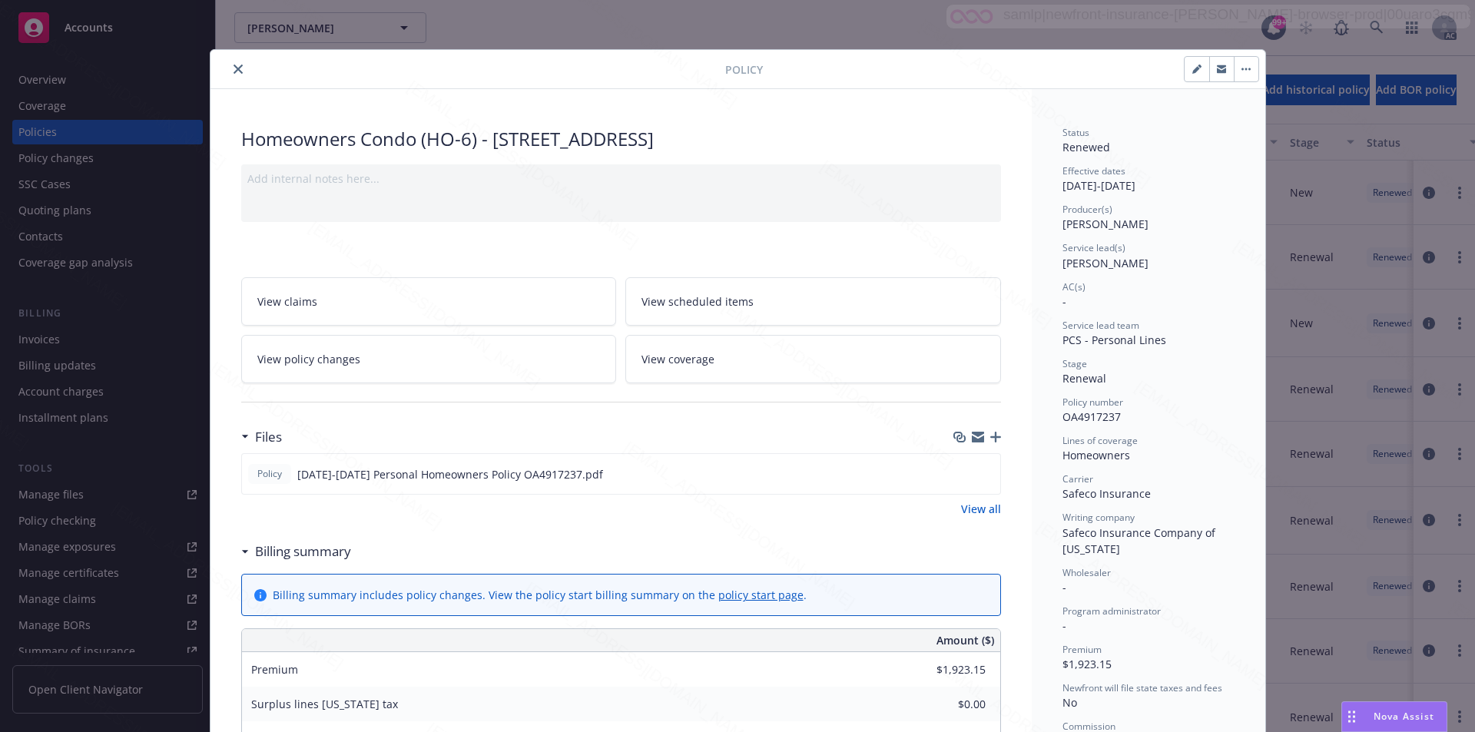
click at [609, 82] on div "Policy" at bounding box center [738, 69] width 1055 height 39
click at [683, 59] on div "Policy" at bounding box center [738, 69] width 1055 height 39
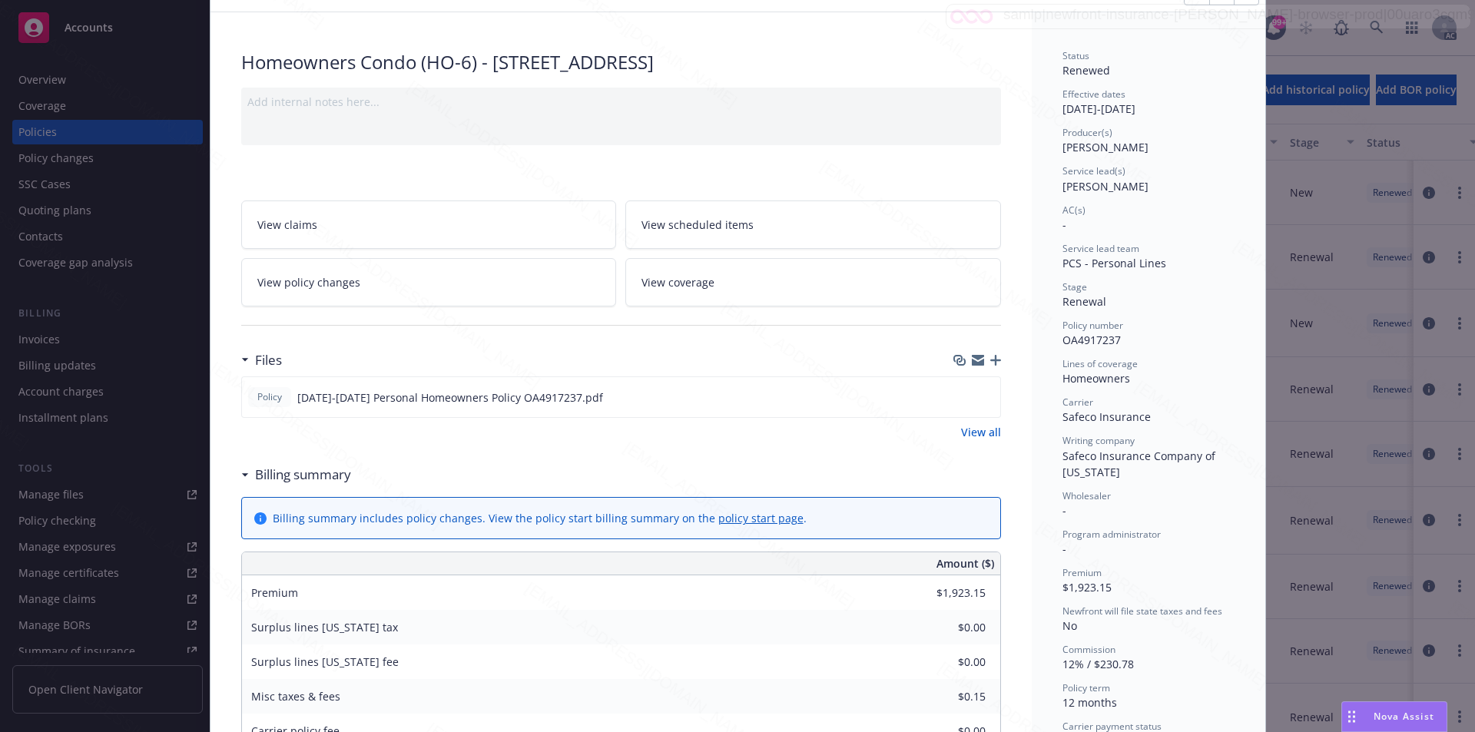
scroll to position [231, 0]
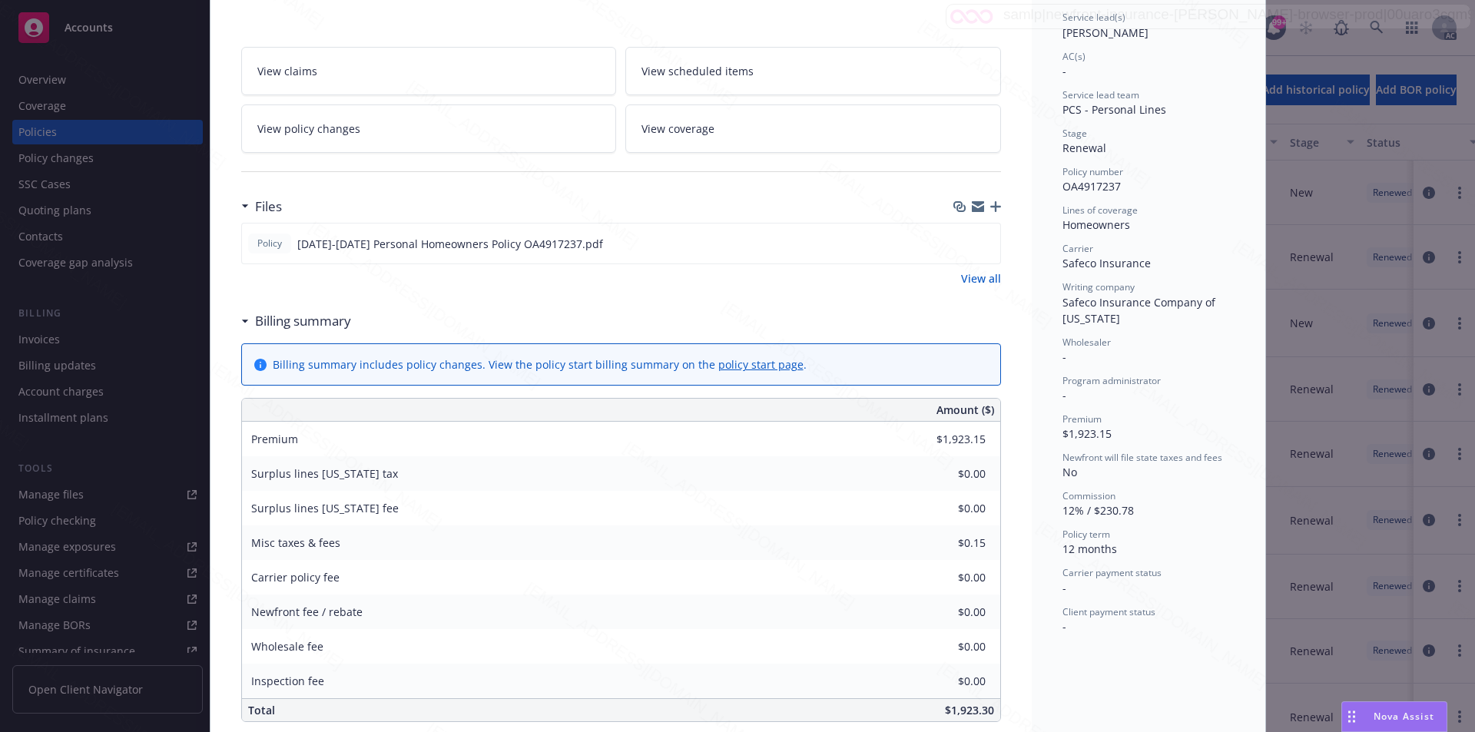
click at [1032, 240] on div "Status Renewed Effective dates [DATE] - [DATE] Producer(s) [PERSON_NAME] Servic…" at bounding box center [1149, 608] width 234 height 1499
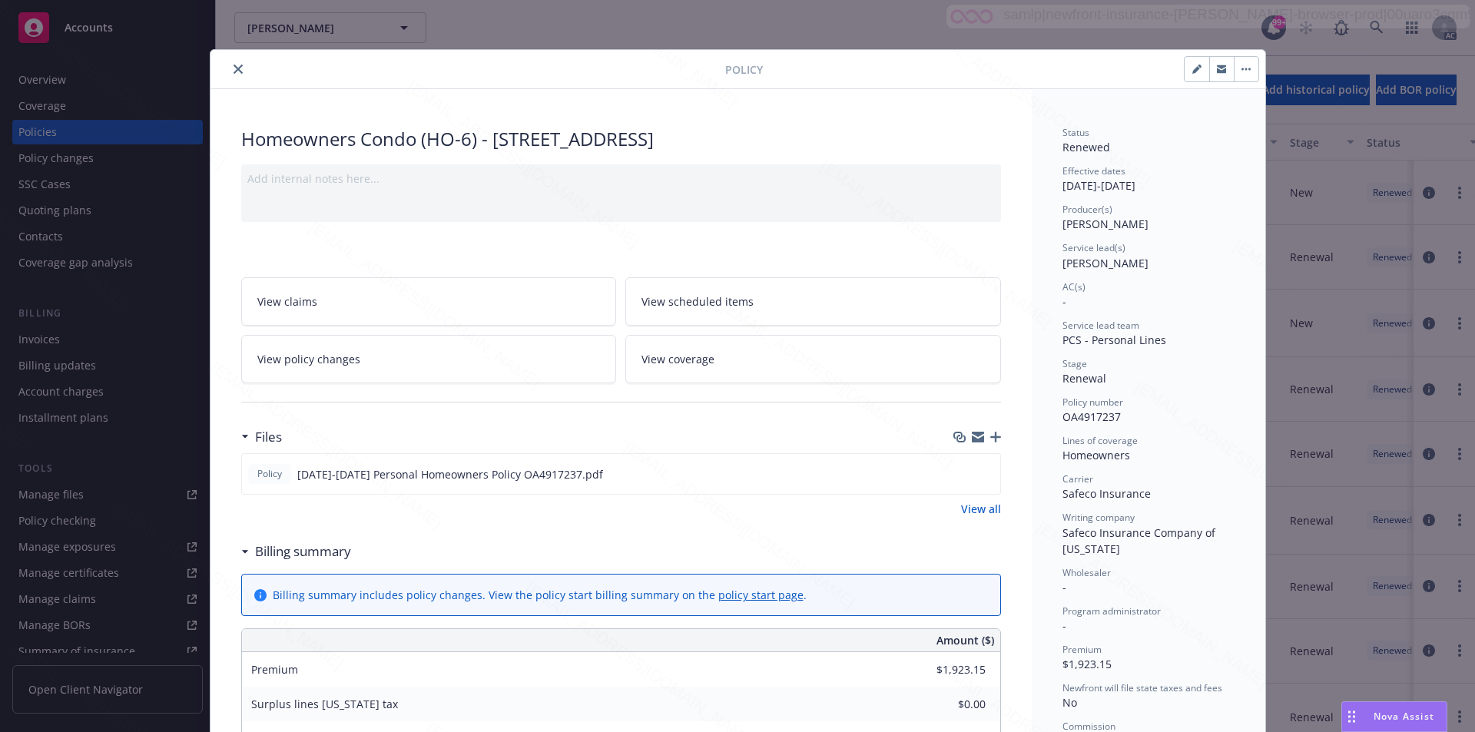
click at [327, 74] on div at bounding box center [471, 69] width 509 height 18
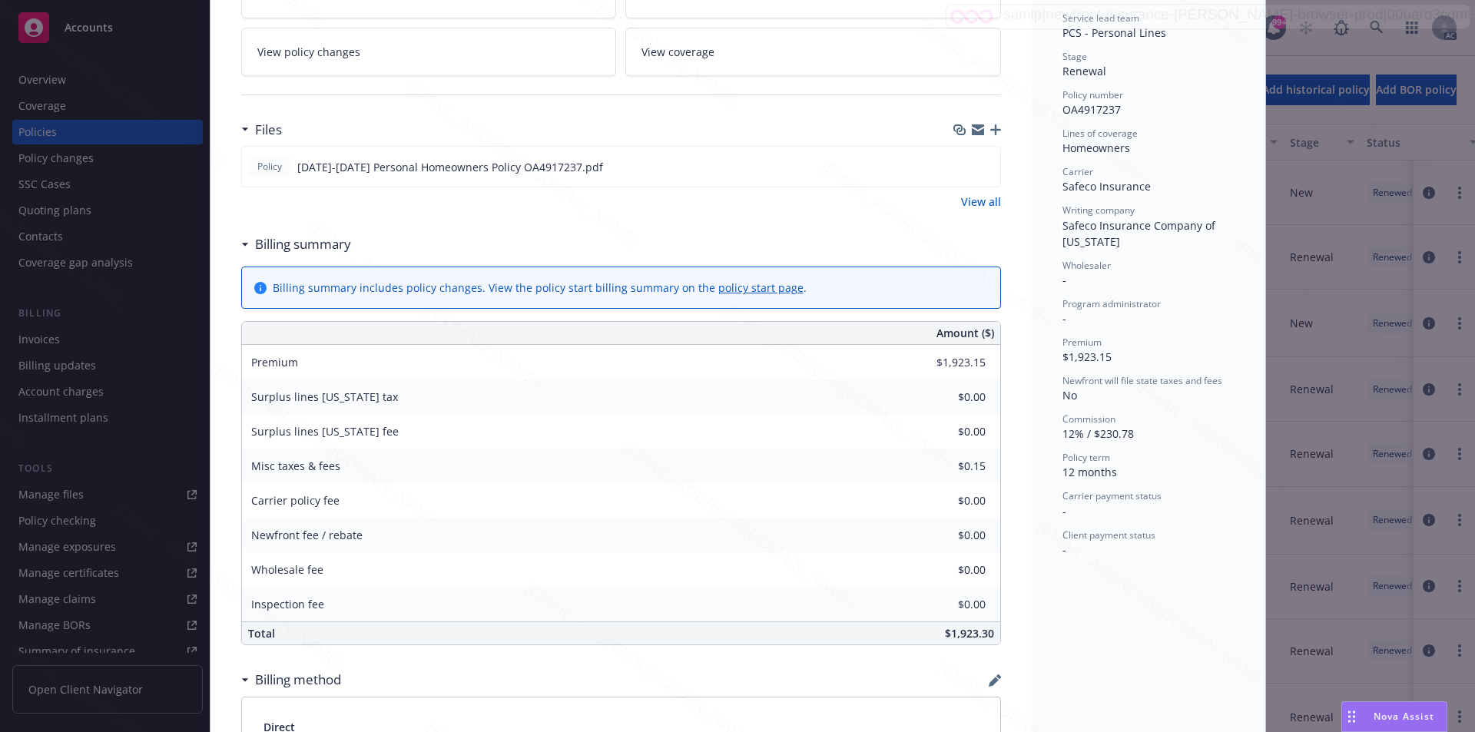
scroll to position [384, 0]
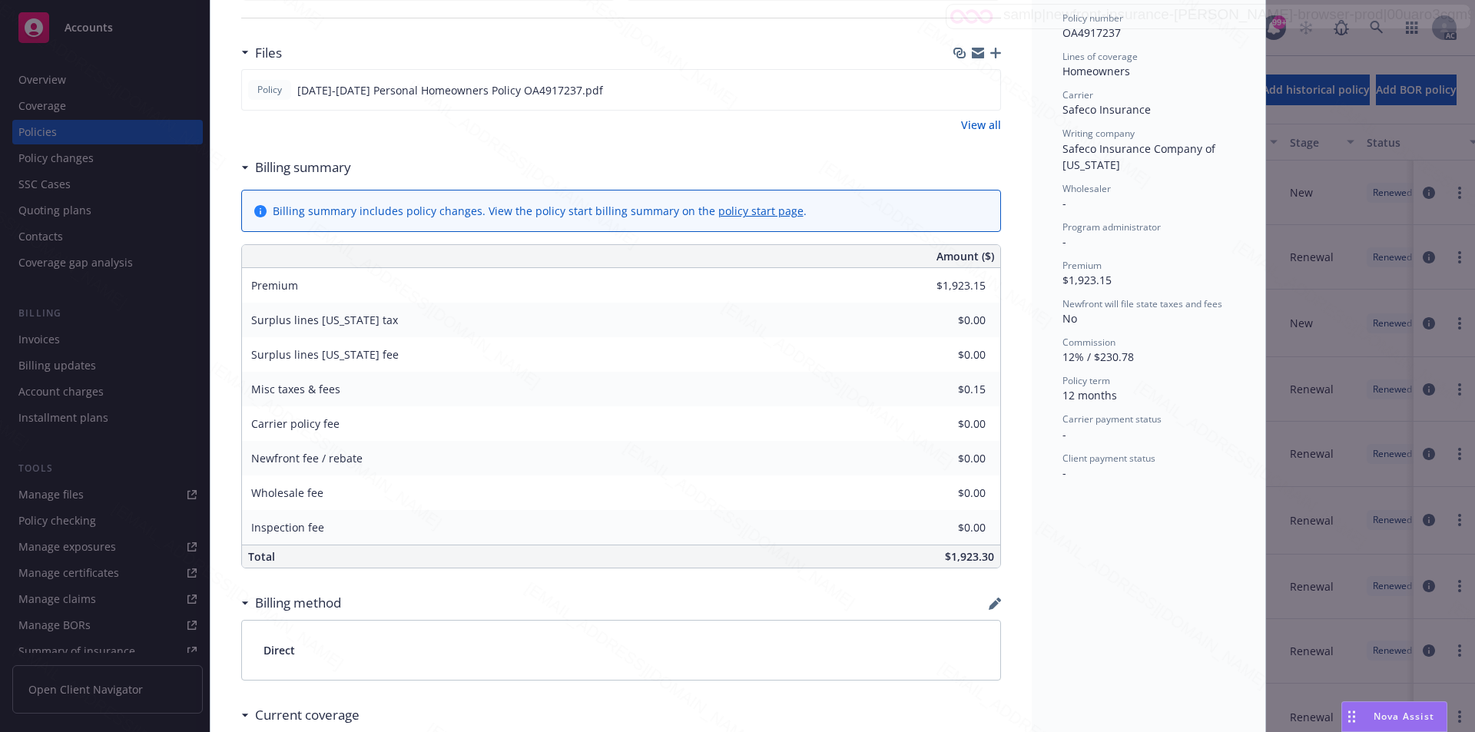
click at [1032, 168] on div "Status Renewed Effective dates [DATE] - [DATE] Producer(s) [PERSON_NAME] Servic…" at bounding box center [1149, 454] width 234 height 1499
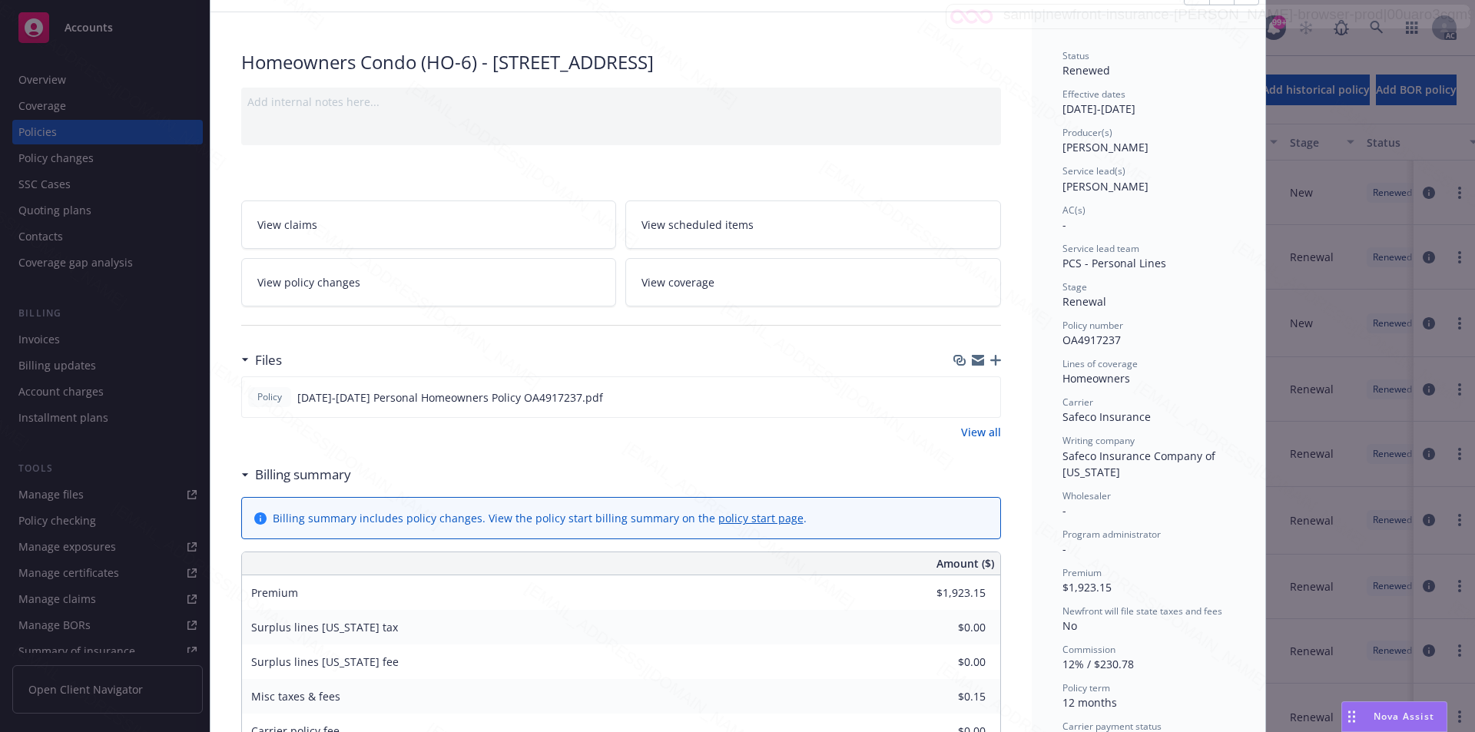
scroll to position [0, 0]
